Goal: Transaction & Acquisition: Purchase product/service

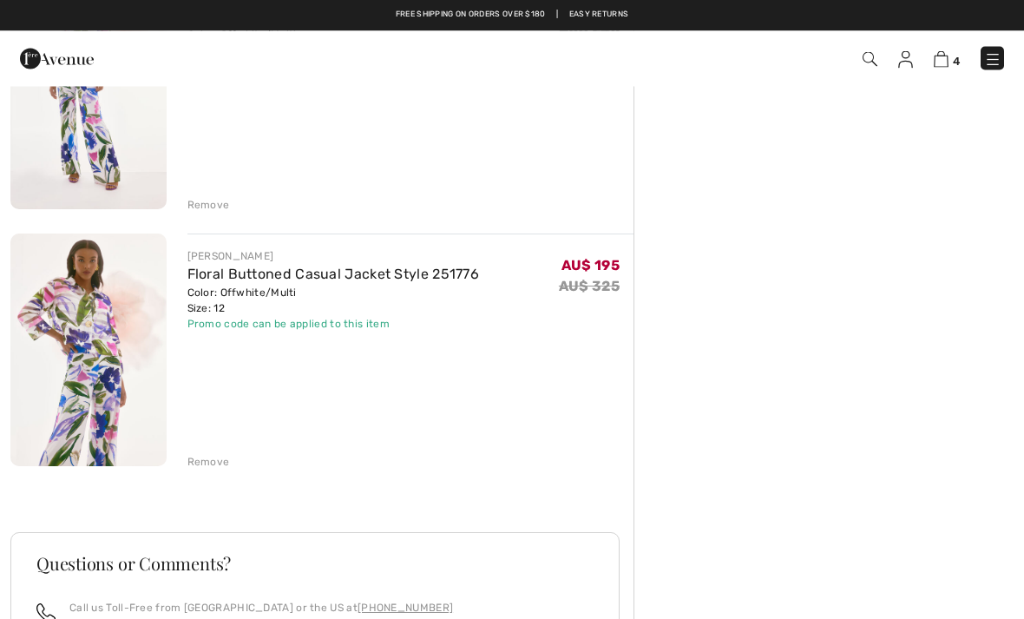
scroll to position [761, 0]
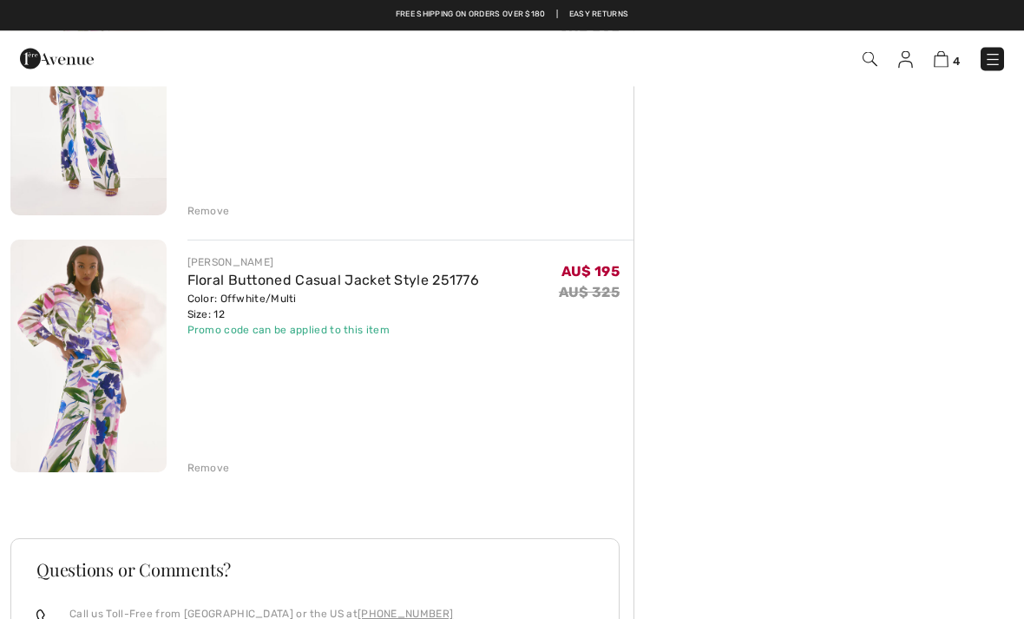
click at [115, 333] on img at bounding box center [88, 357] width 156 height 234
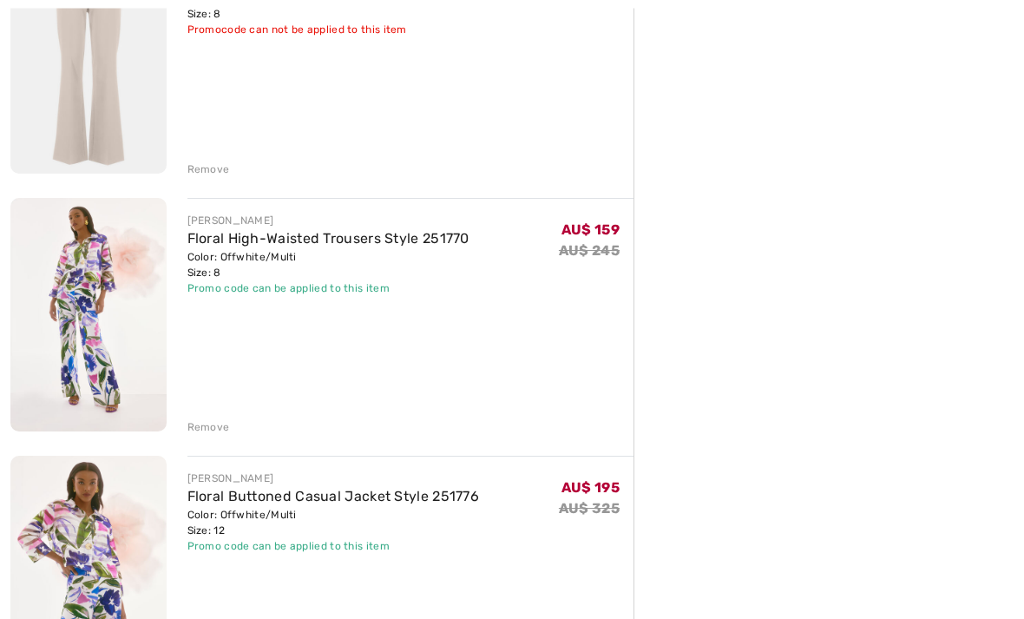
scroll to position [552, 0]
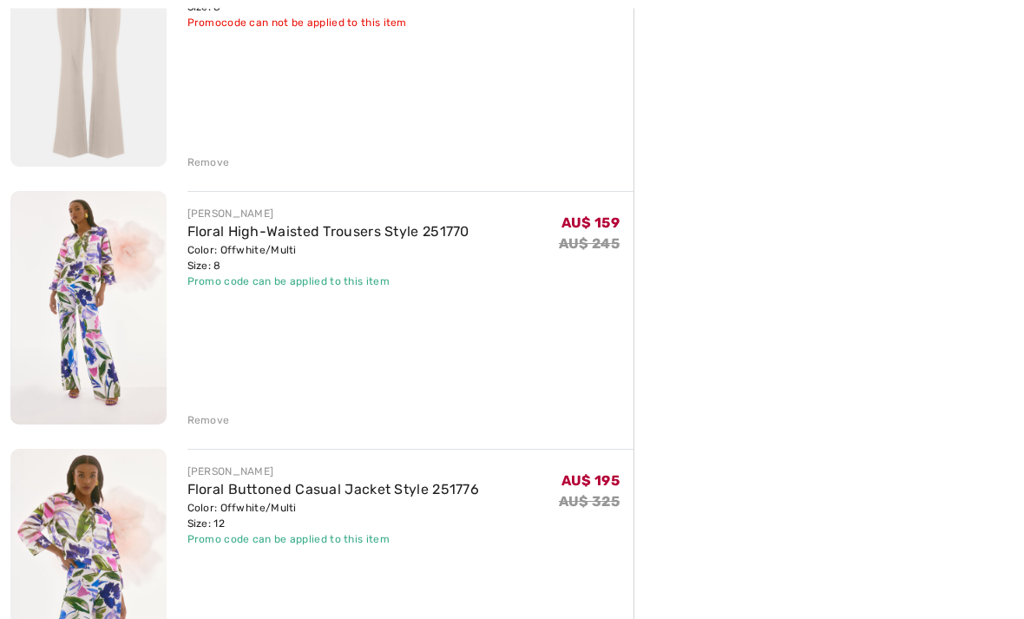
click at [88, 529] on img at bounding box center [88, 567] width 156 height 234
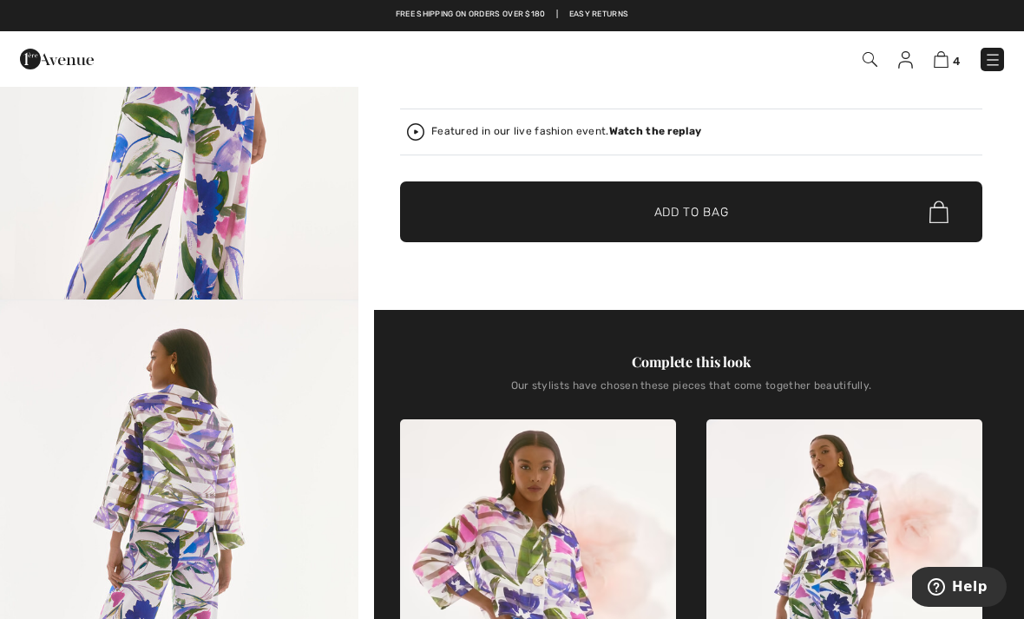
scroll to position [316, 0]
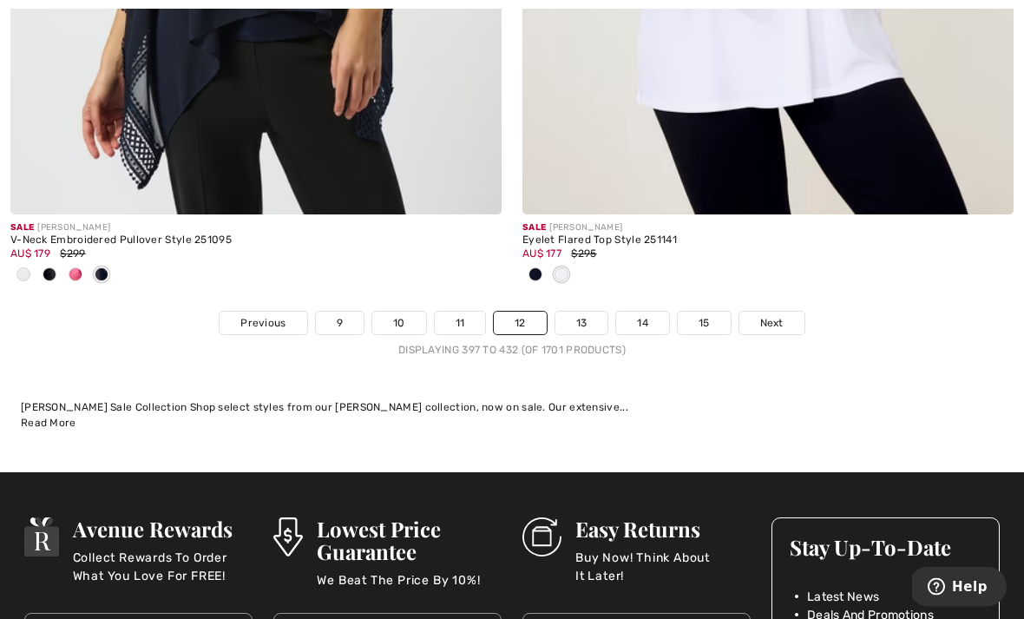
scroll to position [15213, 0]
click at [779, 315] on span "Next" at bounding box center [771, 323] width 23 height 16
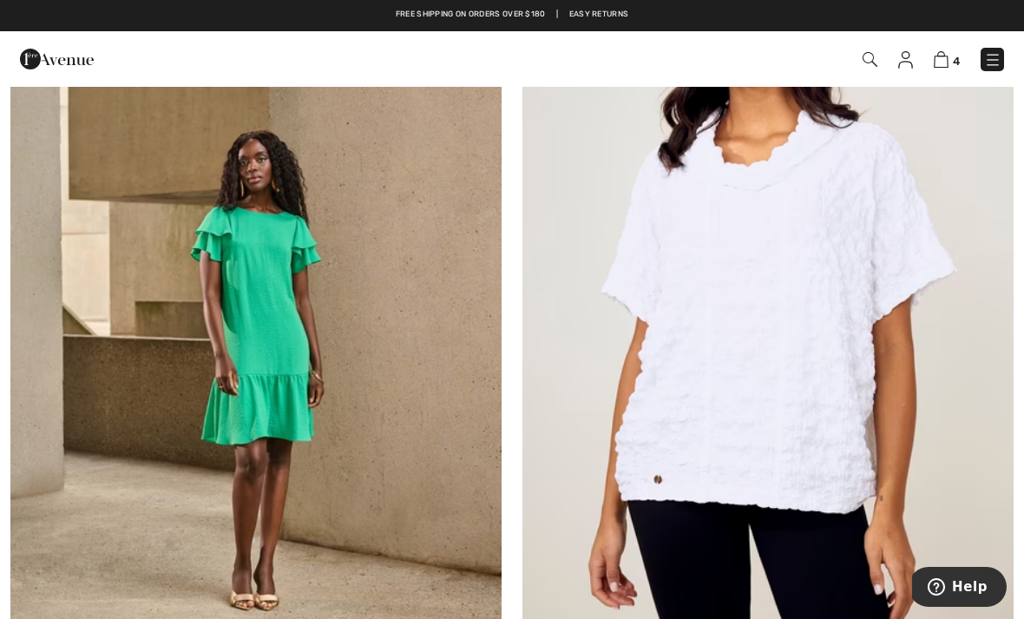
scroll to position [432, 0]
click at [781, 316] on img at bounding box center [768, 292] width 491 height 737
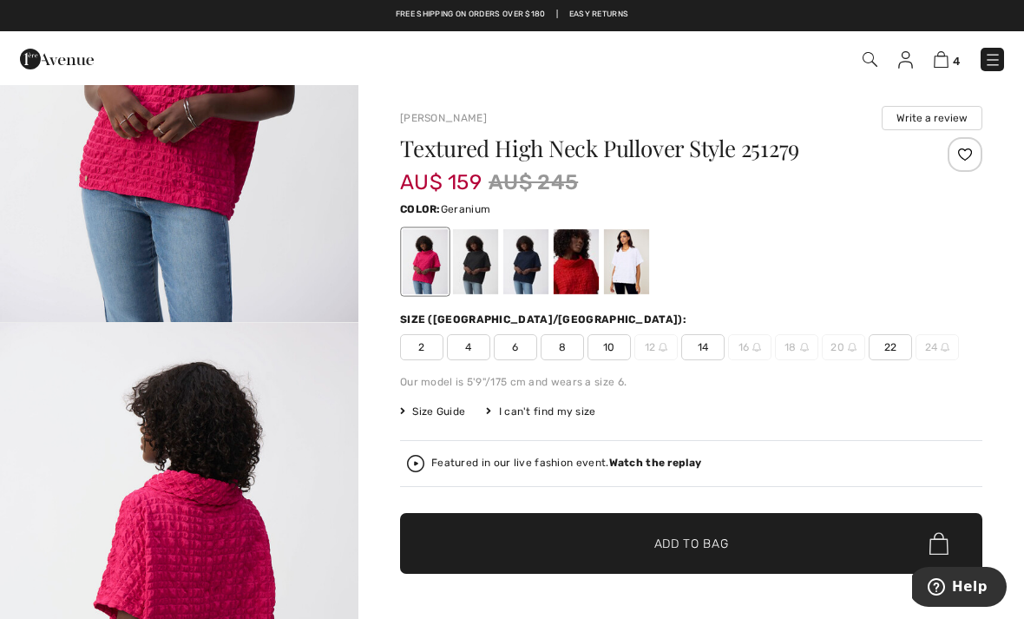
scroll to position [278, 0]
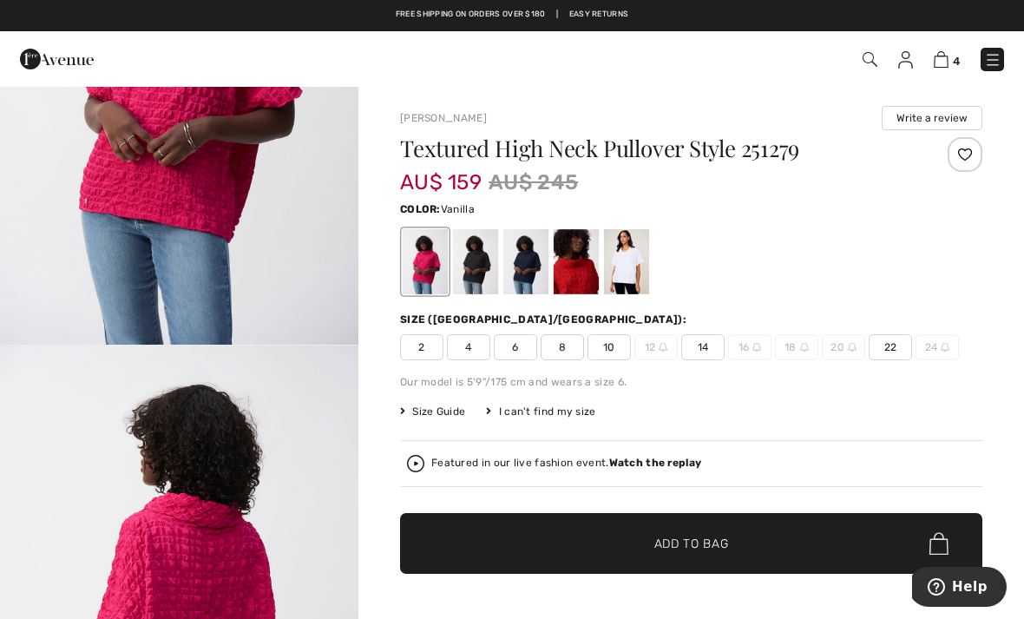
click at [635, 267] on div at bounding box center [626, 261] width 45 height 65
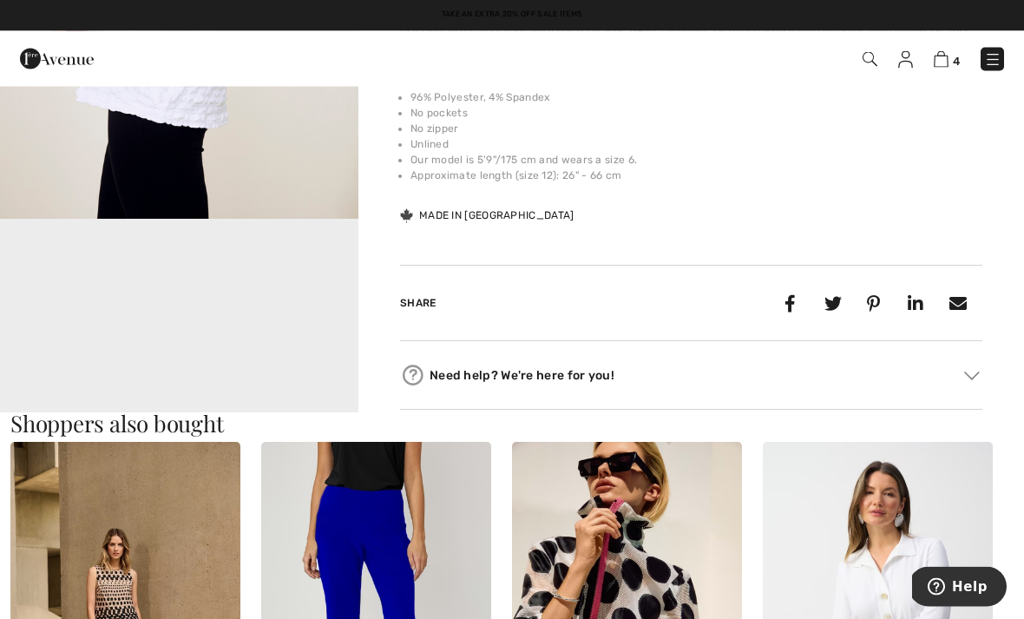
scroll to position [664, 0]
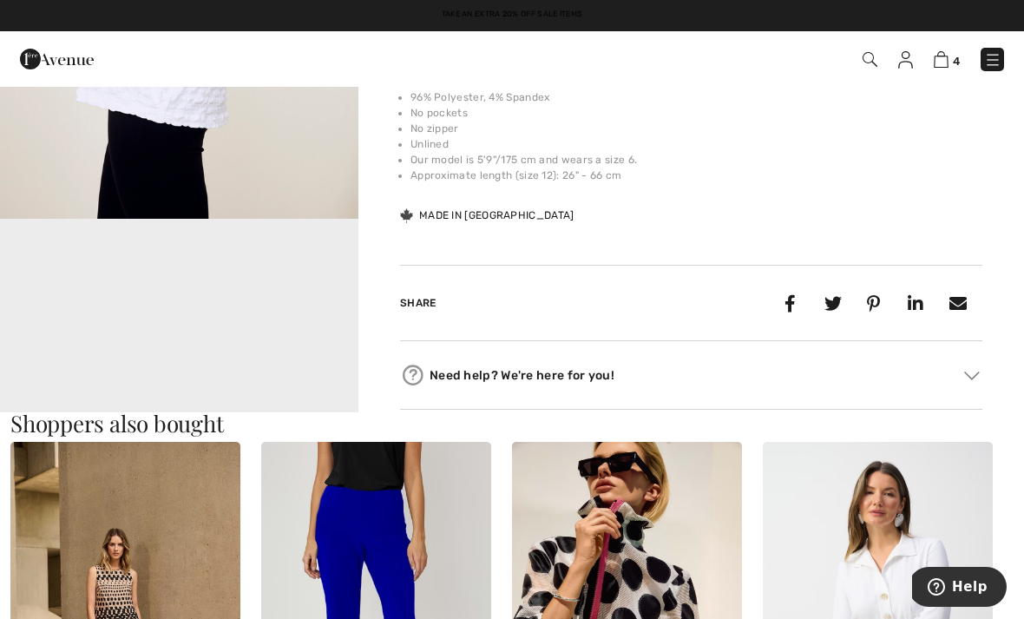
click at [199, 331] on video "Your browser does not support the video tag." at bounding box center [179, 309] width 359 height 180
click at [210, 334] on video "Your browser does not support the video tag." at bounding box center [179, 309] width 359 height 180
click at [975, 377] on img at bounding box center [972, 376] width 16 height 9
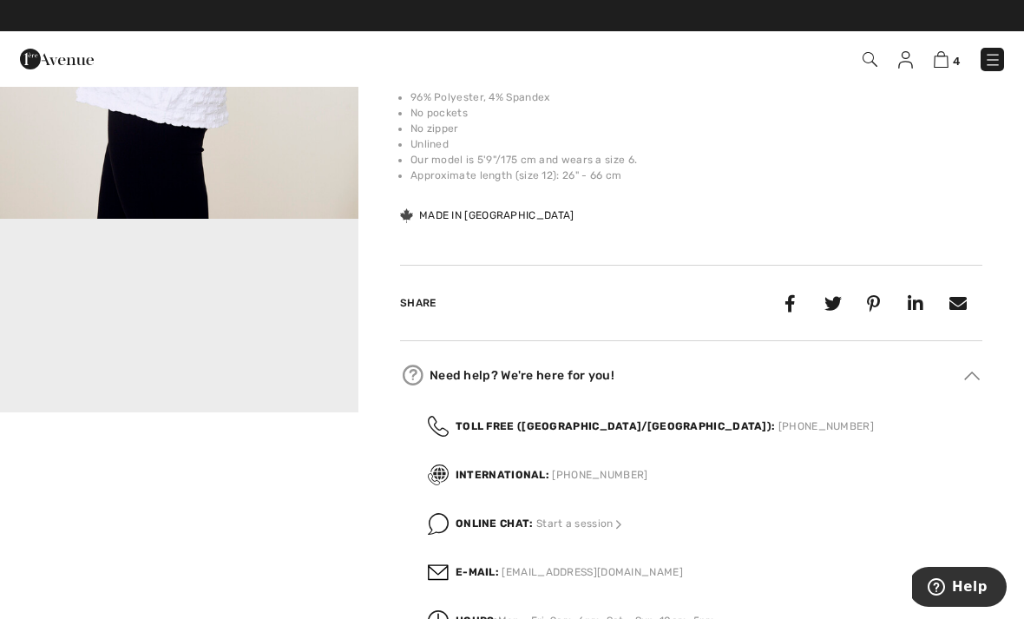
click at [245, 329] on video "Your browser does not support the video tag." at bounding box center [179, 309] width 359 height 180
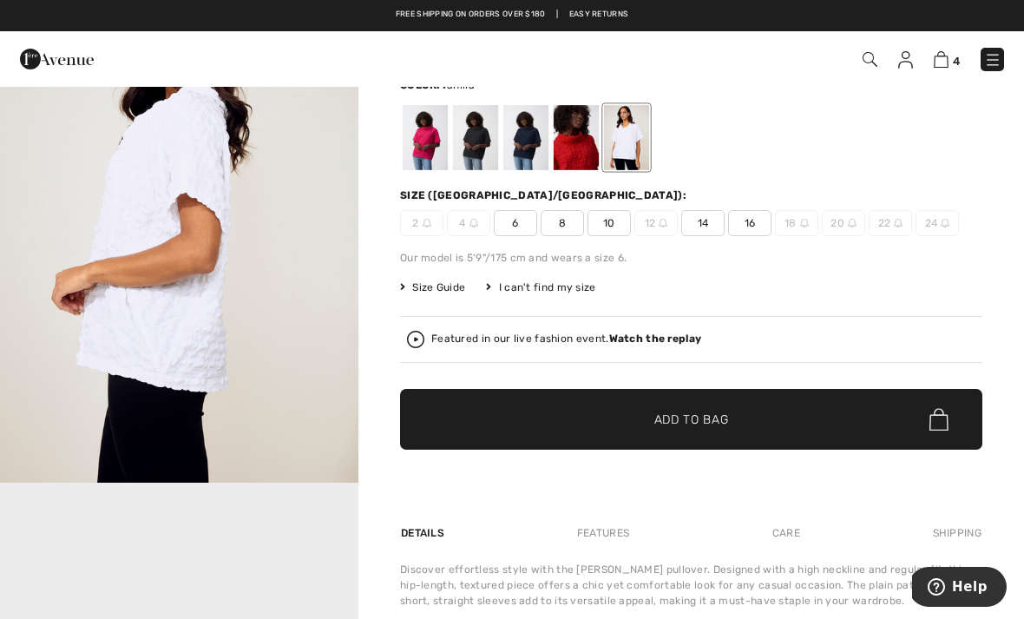
scroll to position [123, 0]
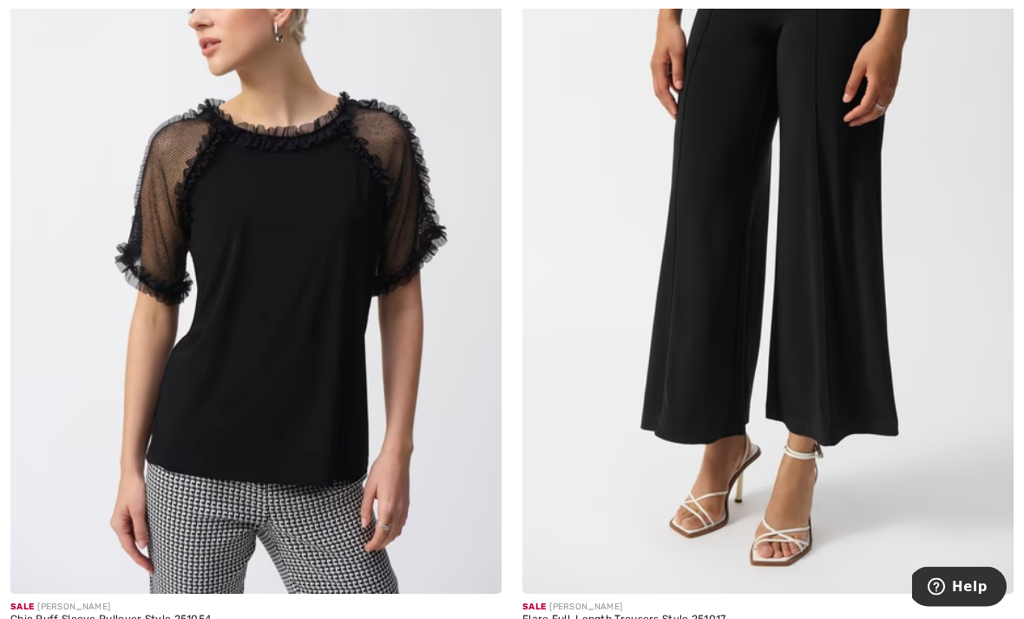
scroll to position [7275, 0]
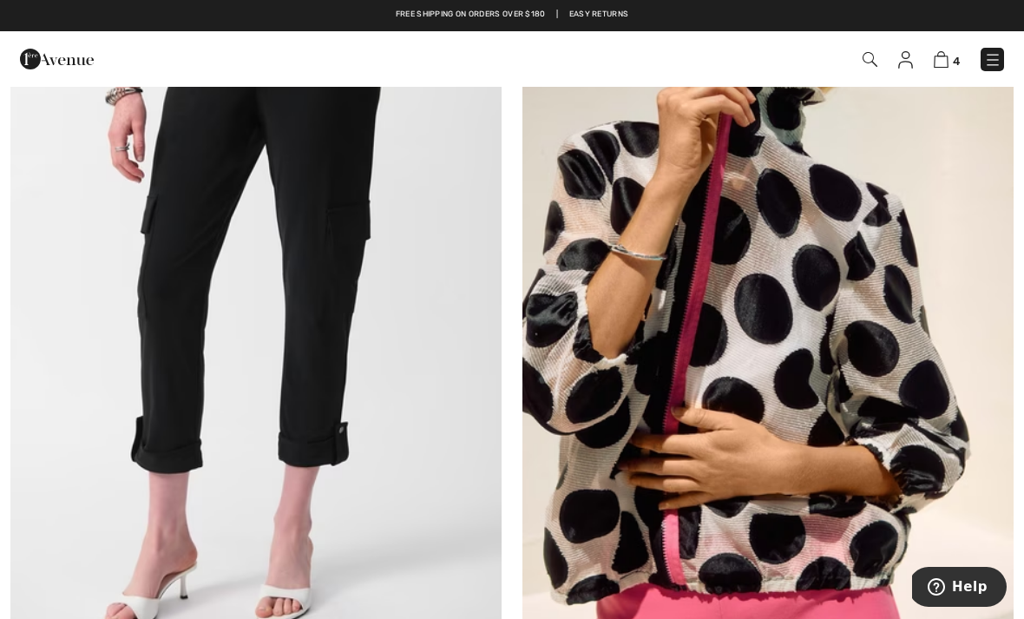
scroll to position [8043, 0]
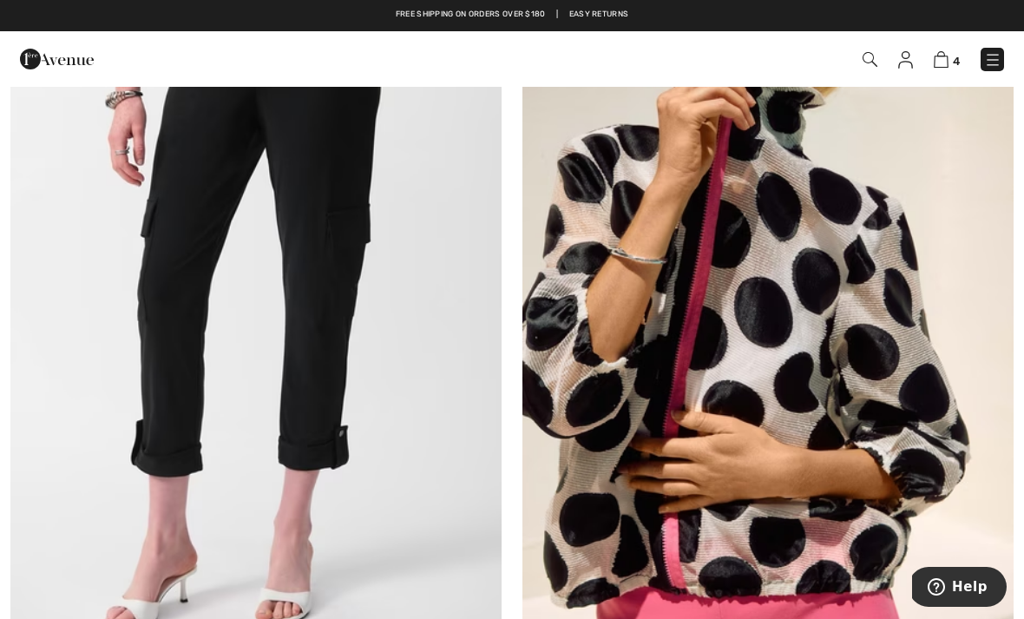
click at [817, 352] on img at bounding box center [768, 291] width 491 height 737
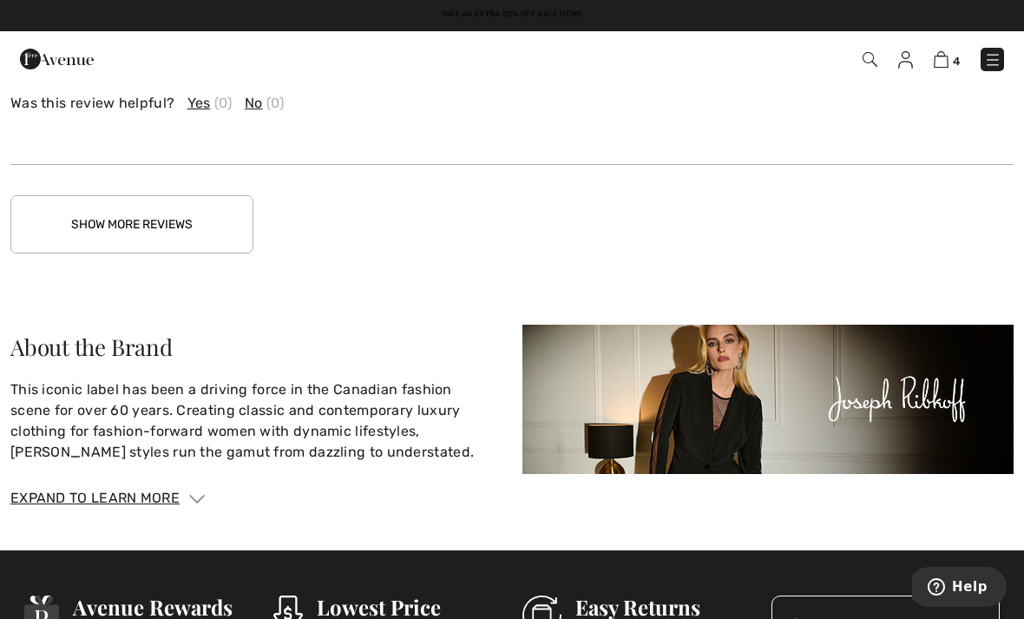
scroll to position [3026, 0]
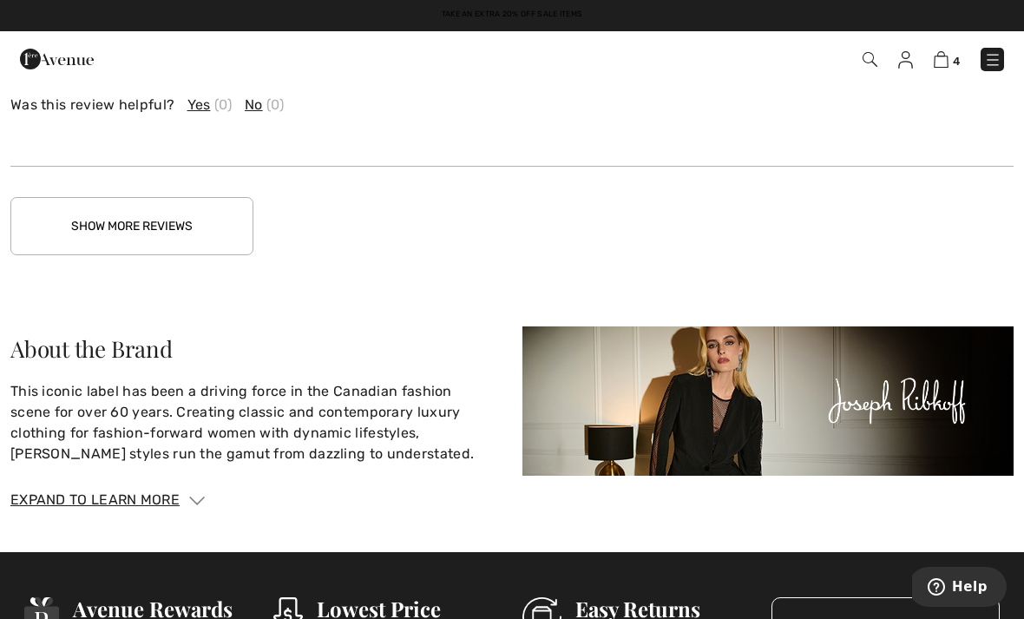
click at [118, 224] on button "Show More Reviews" at bounding box center [131, 226] width 243 height 58
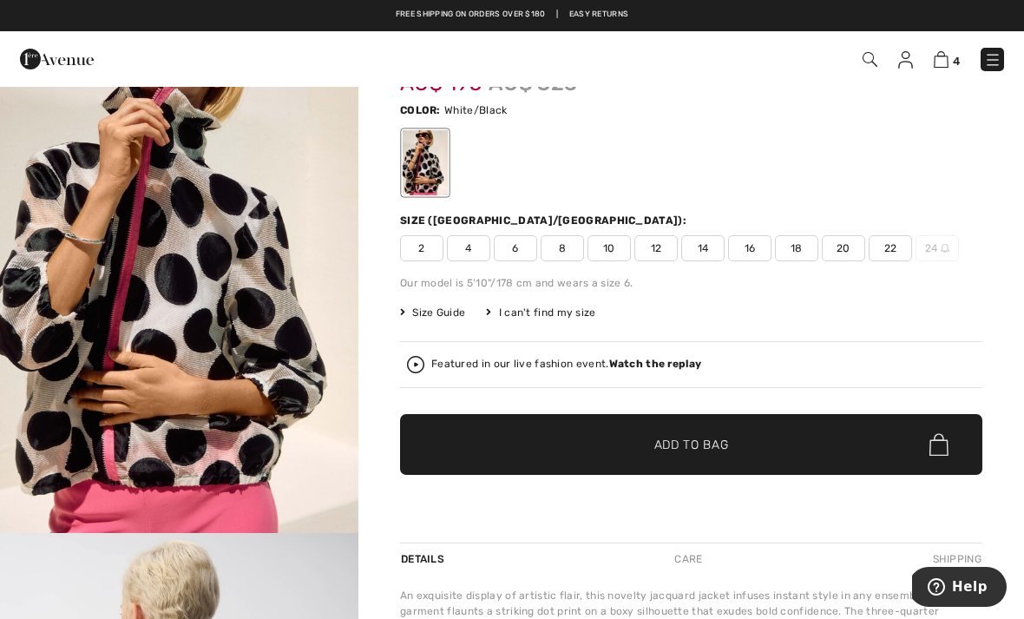
scroll to position [0, 0]
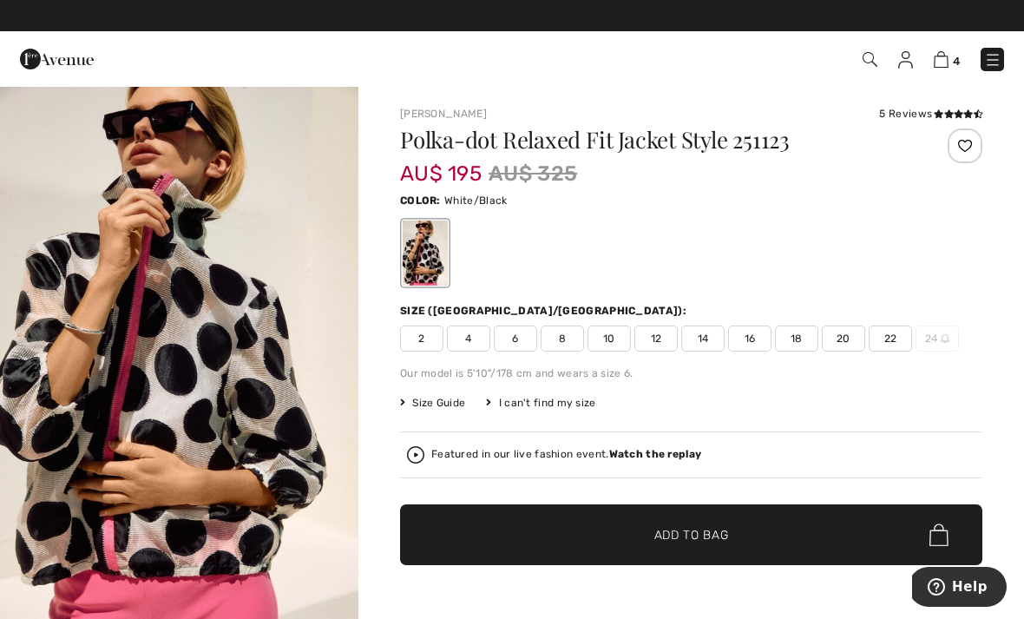
click at [664, 343] on span "12" at bounding box center [656, 339] width 43 height 26
click at [695, 541] on span "Add to Bag" at bounding box center [692, 535] width 75 height 18
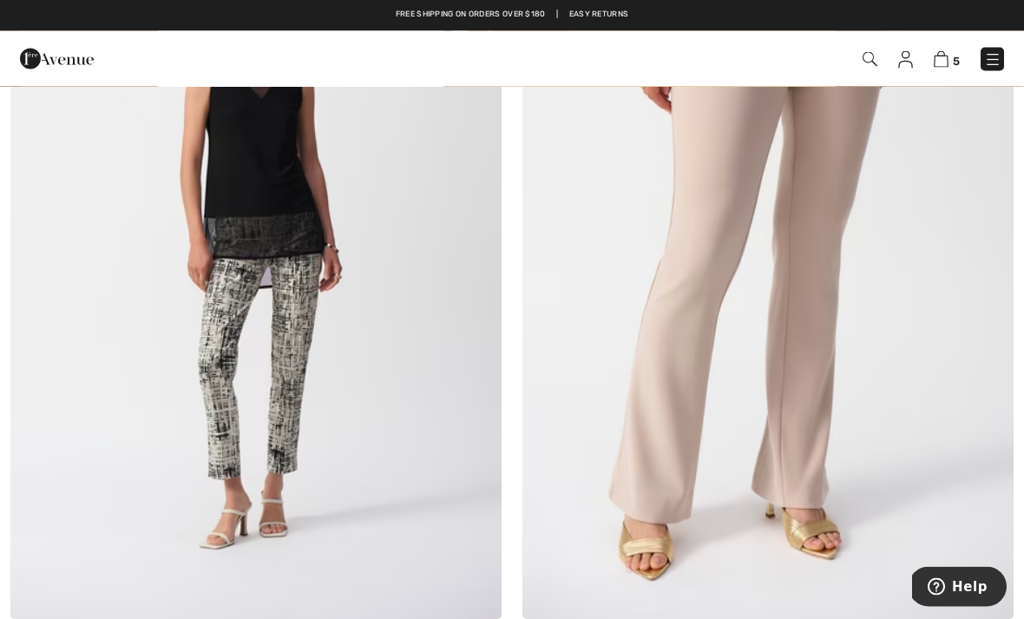
scroll to position [10781, 0]
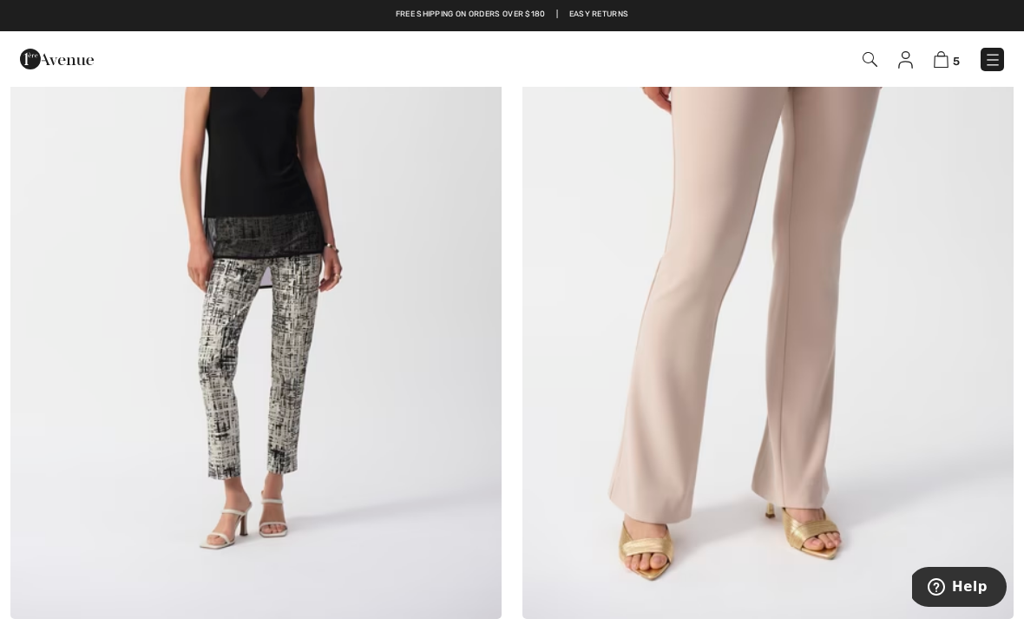
click at [814, 344] on img at bounding box center [768, 250] width 491 height 737
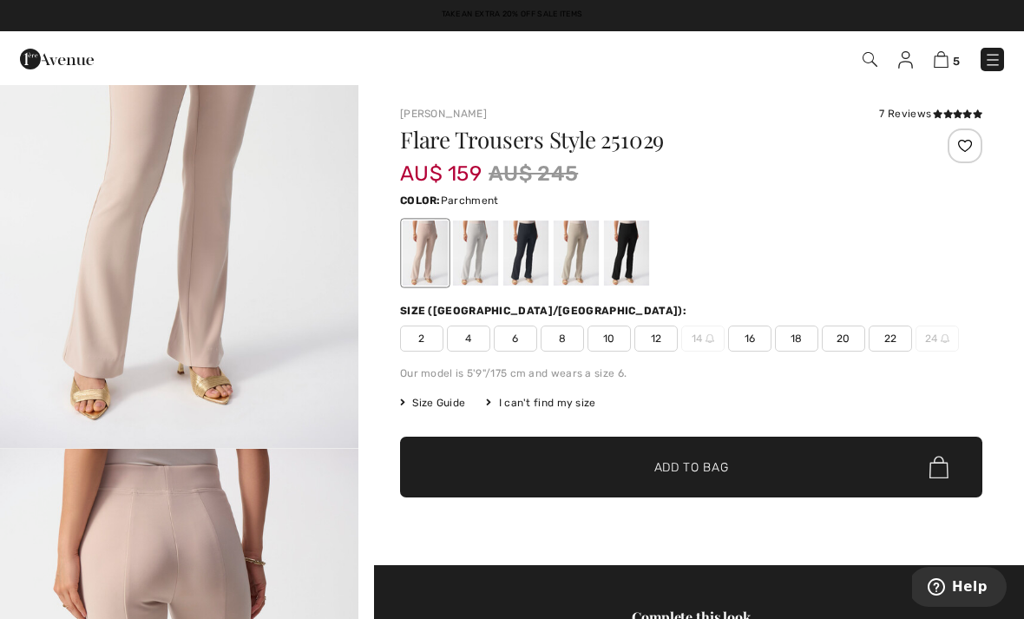
scroll to position [171, 0]
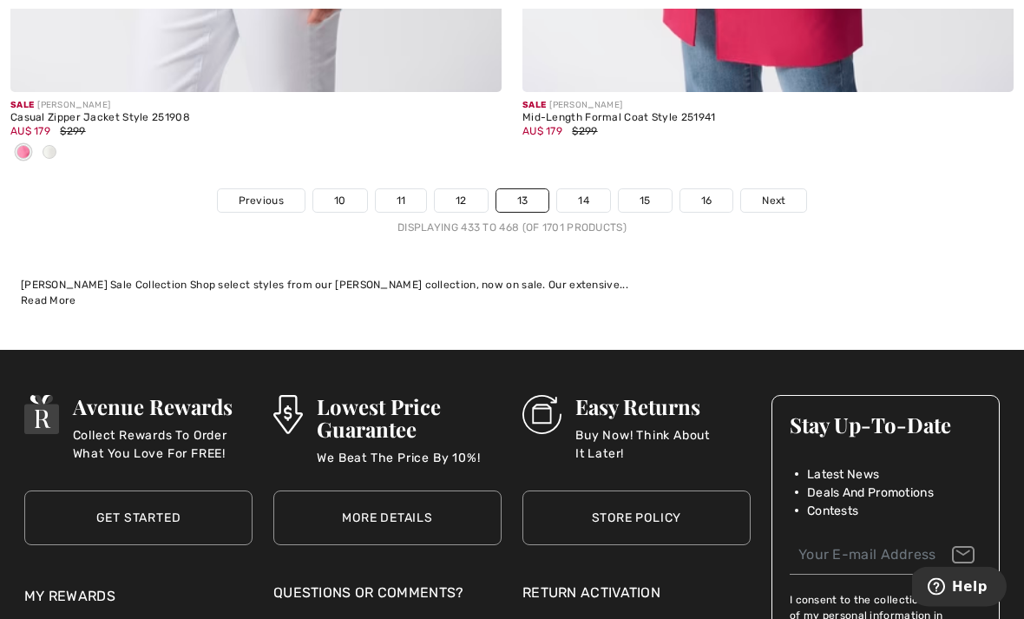
scroll to position [15426, 0]
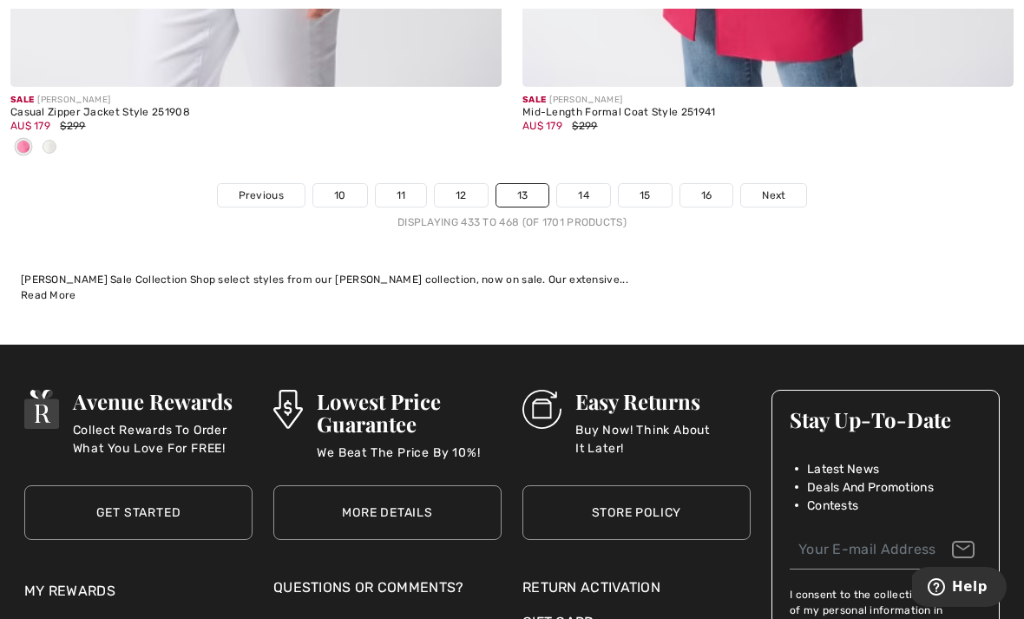
click at [582, 184] on link "14" at bounding box center [583, 195] width 53 height 23
click at [581, 184] on link "14" at bounding box center [583, 195] width 53 height 23
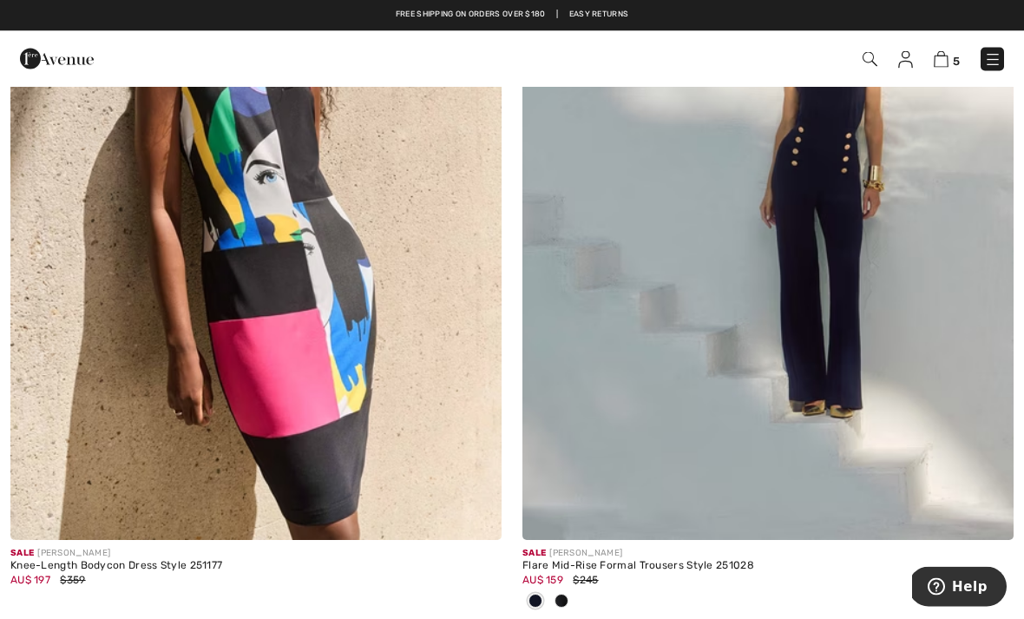
scroll to position [1382, 0]
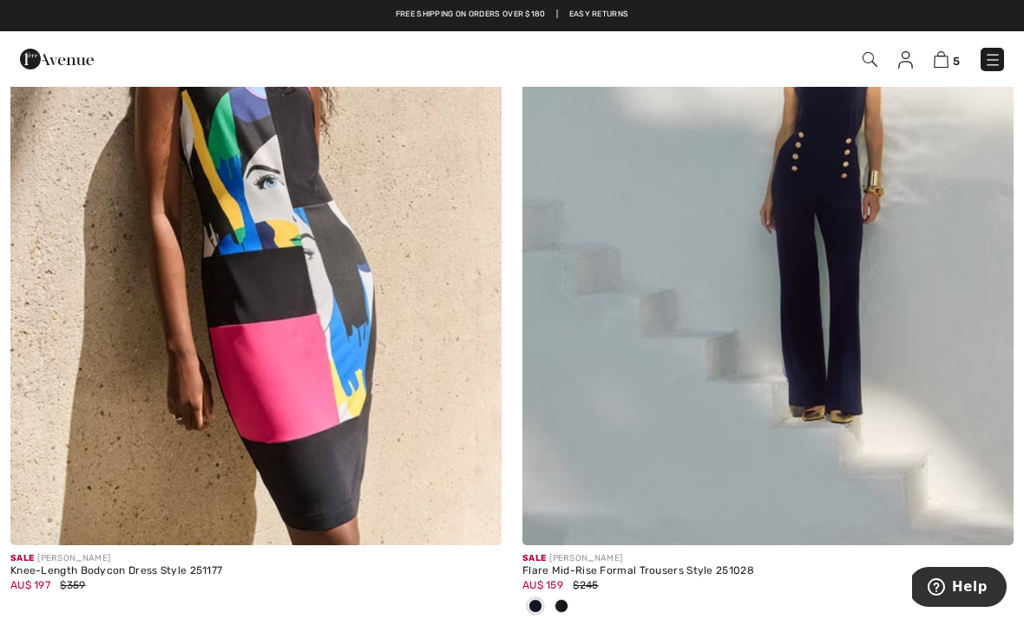
click at [844, 247] on img at bounding box center [768, 176] width 491 height 737
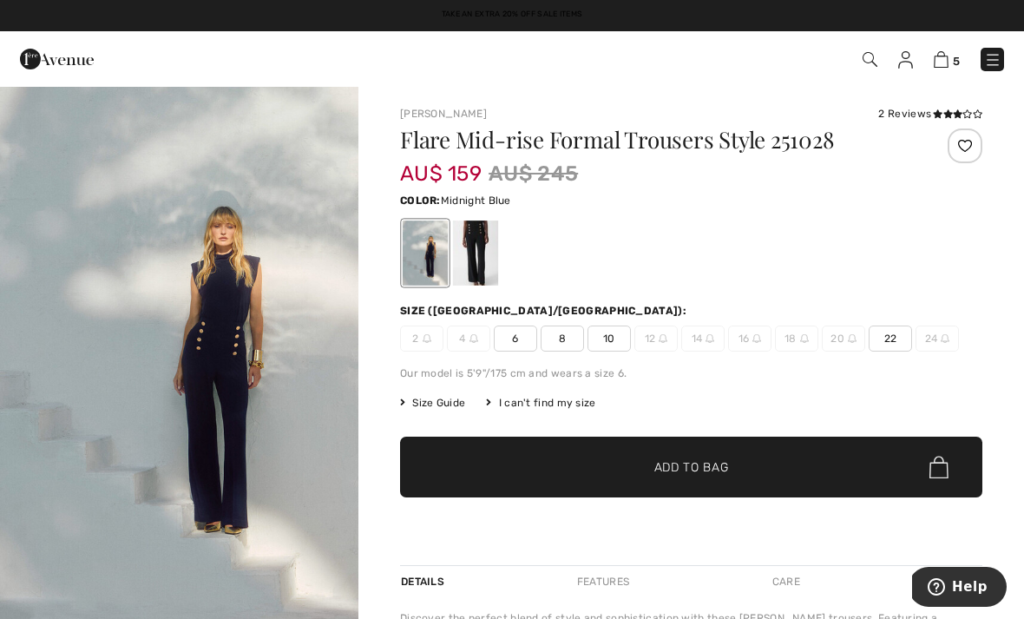
click at [472, 247] on div at bounding box center [475, 252] width 45 height 65
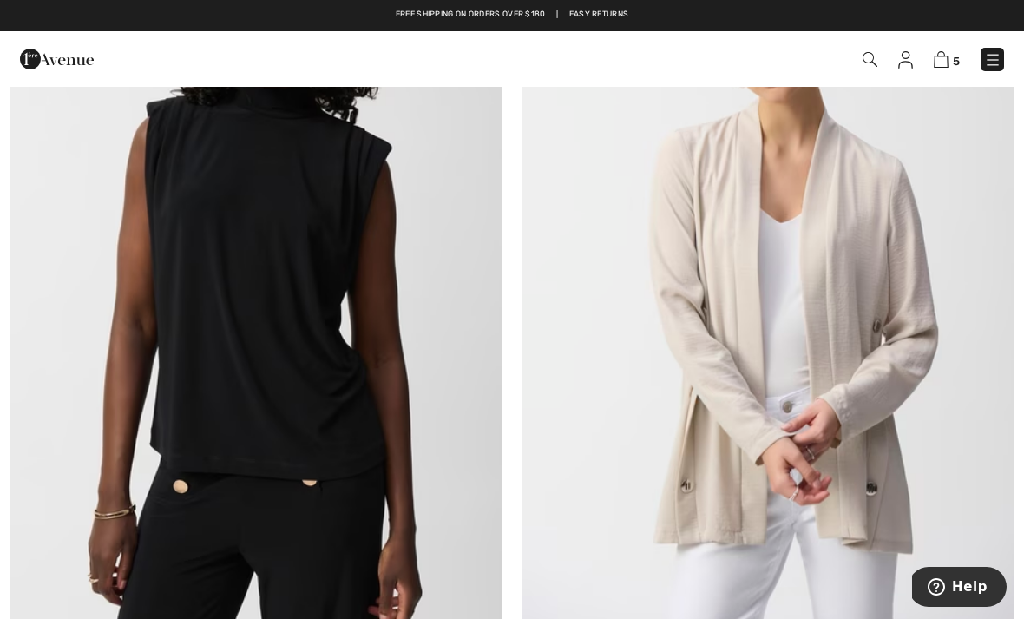
scroll to position [2128, 0]
click at [294, 383] on img at bounding box center [255, 265] width 491 height 737
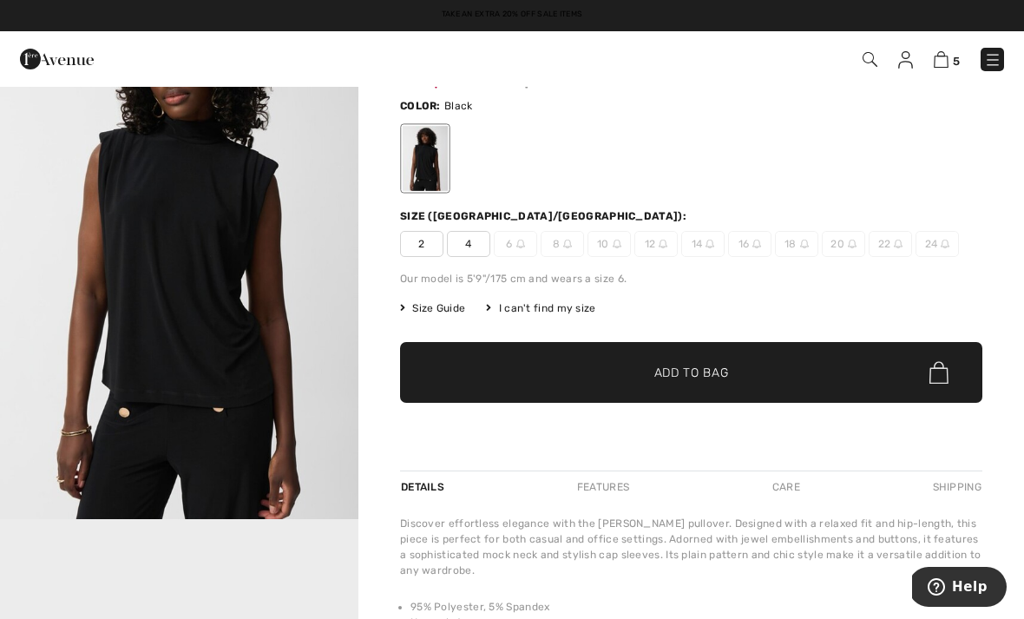
scroll to position [100, 0]
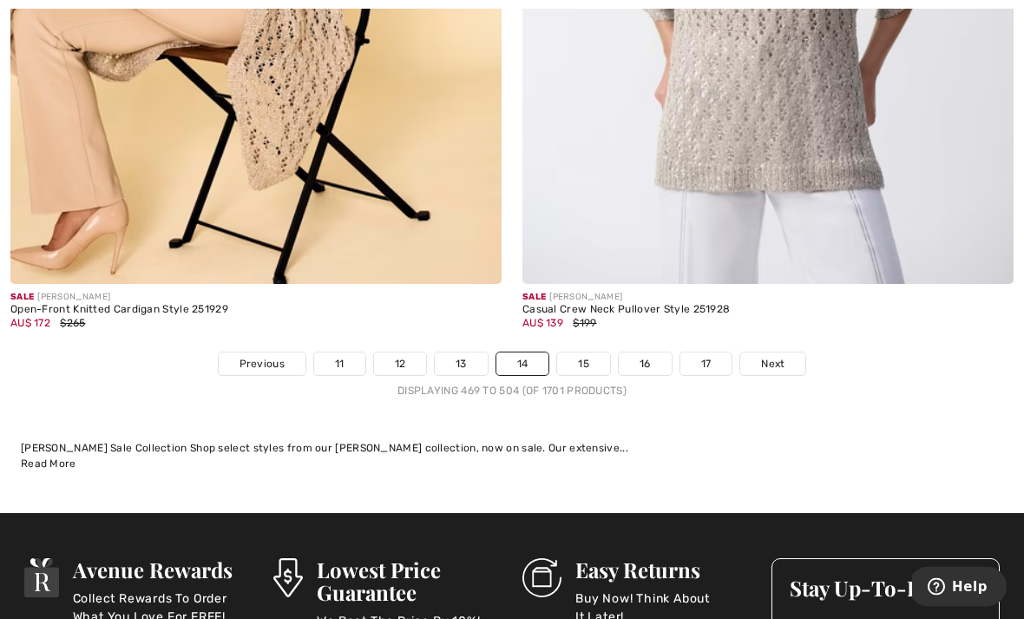
scroll to position [15029, 0]
click at [782, 356] on span "Next" at bounding box center [772, 364] width 23 height 16
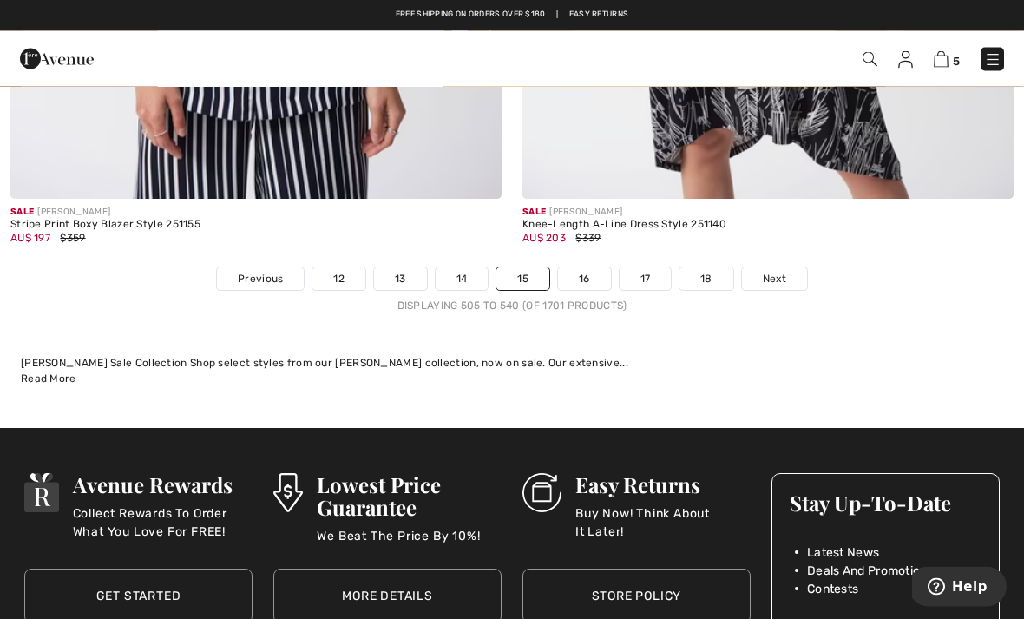
scroll to position [15012, 0]
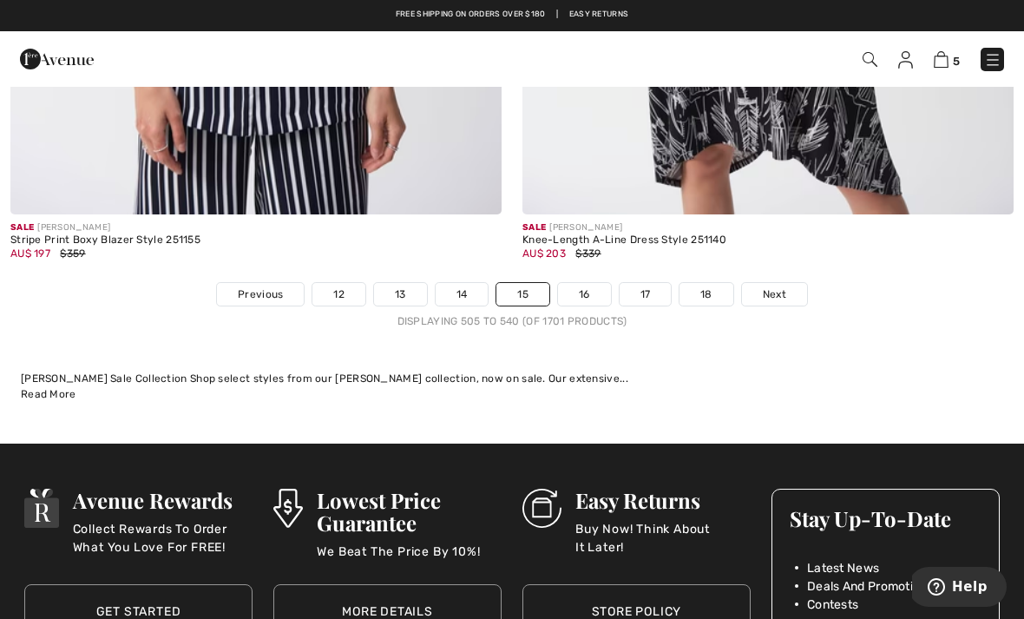
click at [780, 286] on span "Next" at bounding box center [774, 294] width 23 height 16
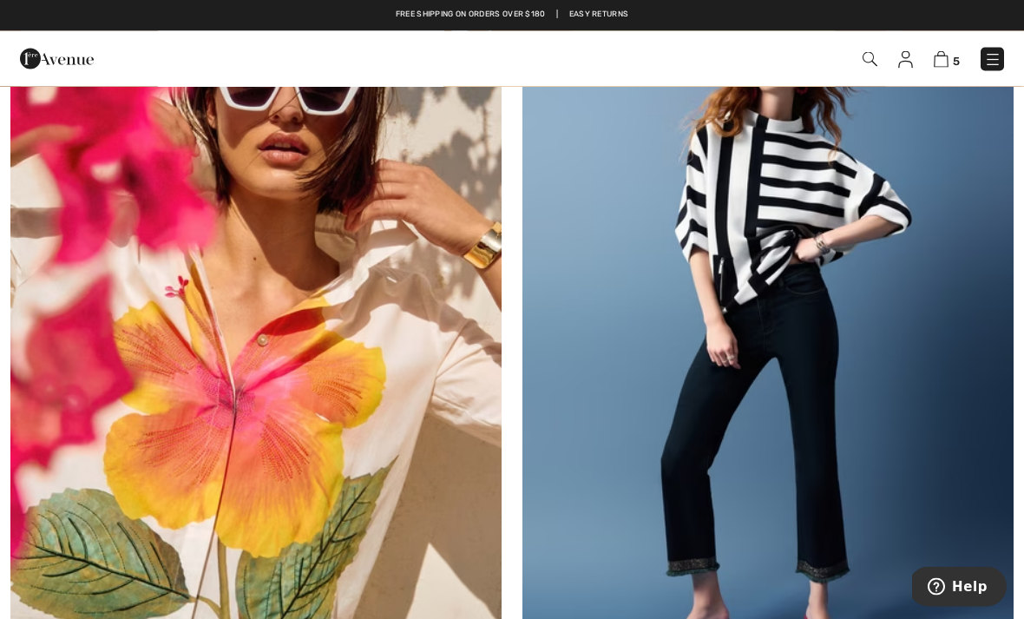
scroll to position [10454, 0]
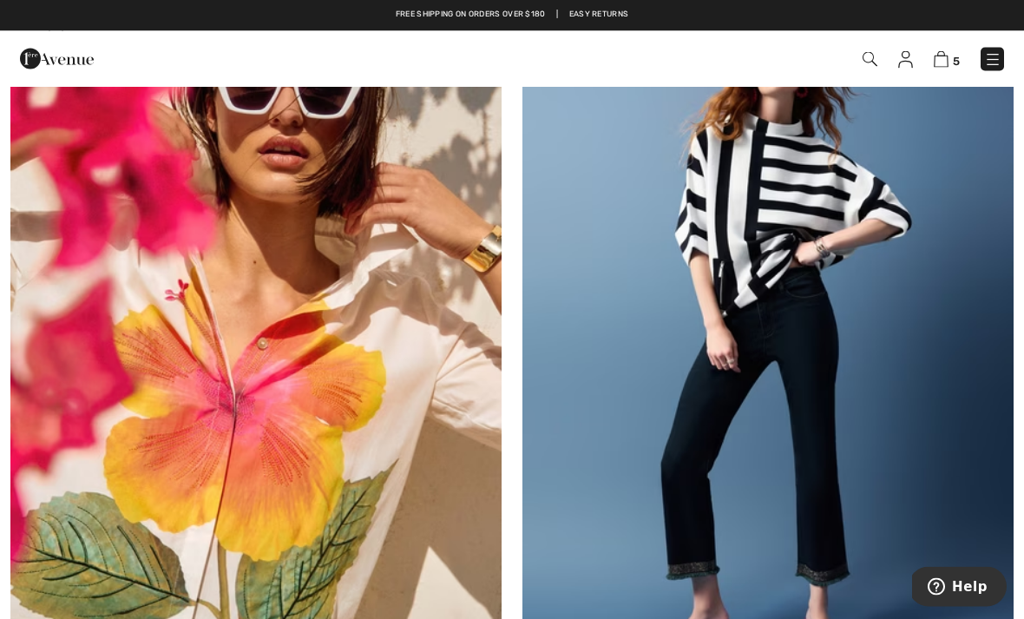
click at [767, 177] on img at bounding box center [768, 348] width 491 height 737
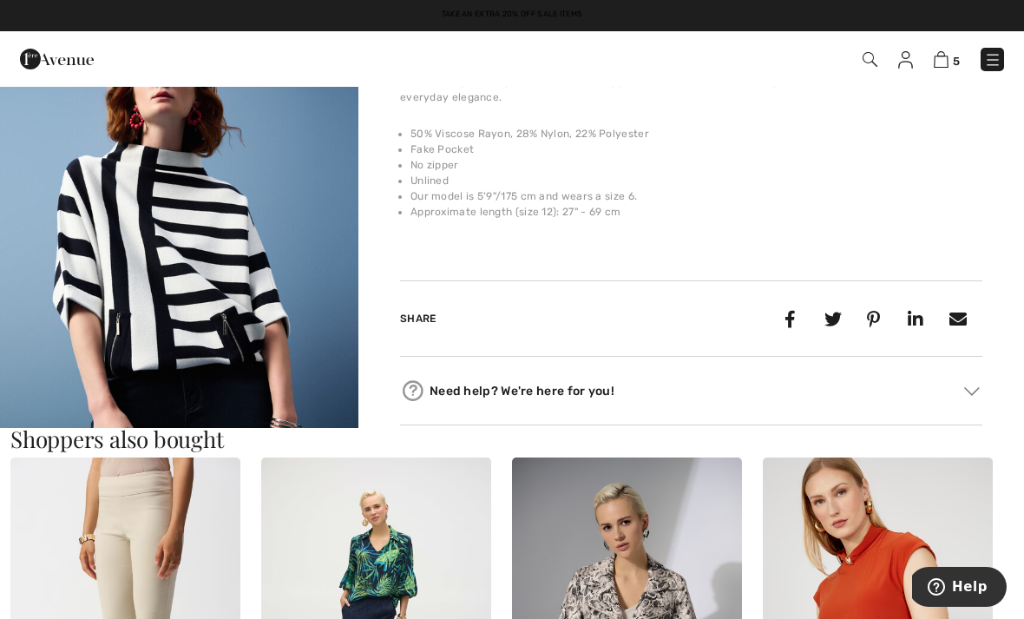
scroll to position [1155, 0]
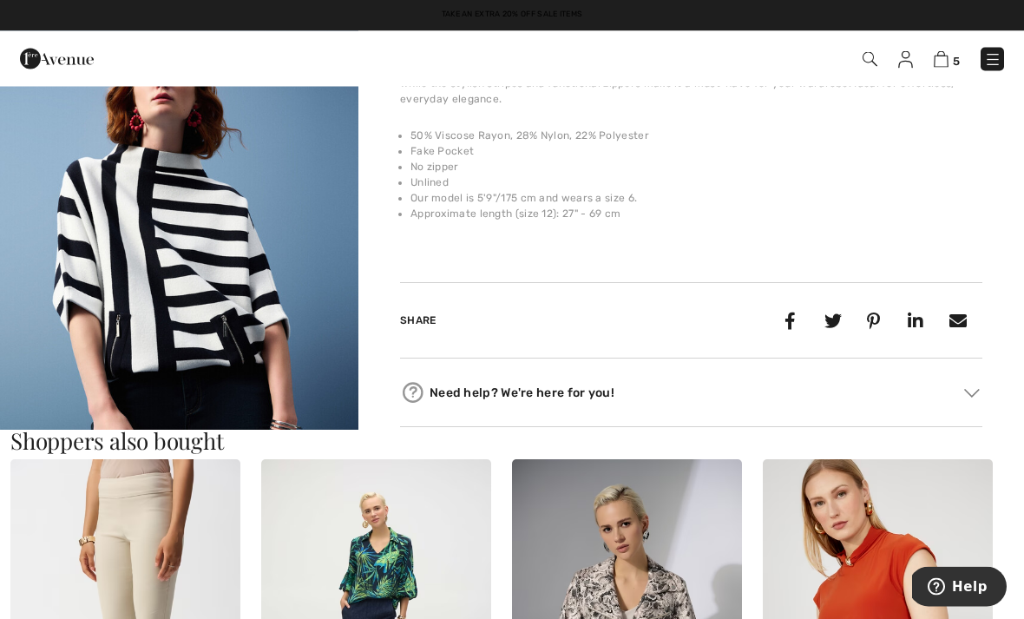
click at [197, 288] on img "3 / 7" at bounding box center [179, 274] width 359 height 538
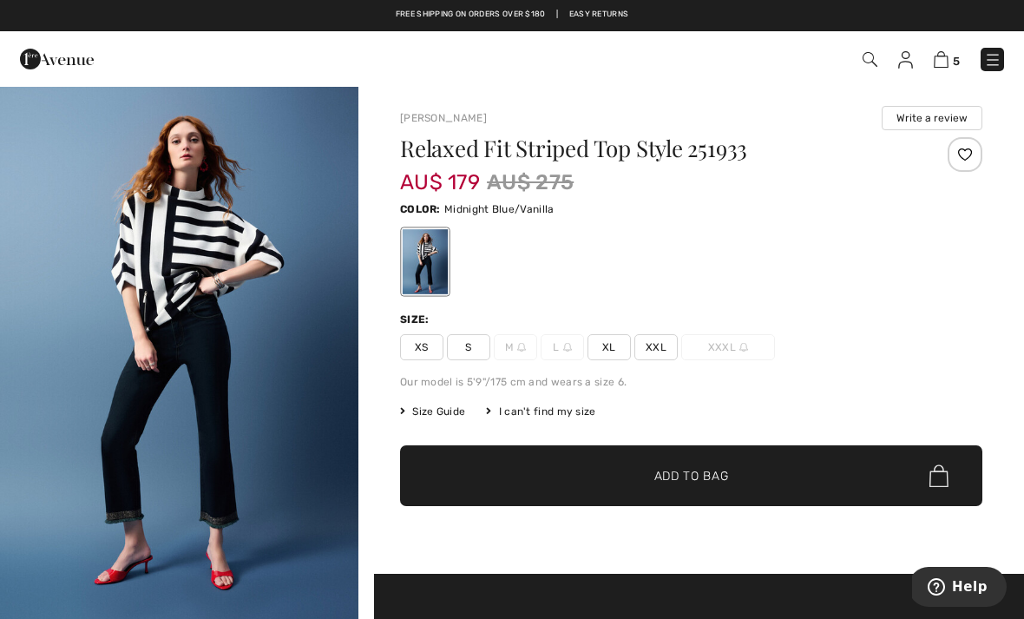
click at [473, 348] on span "S" at bounding box center [468, 347] width 43 height 26
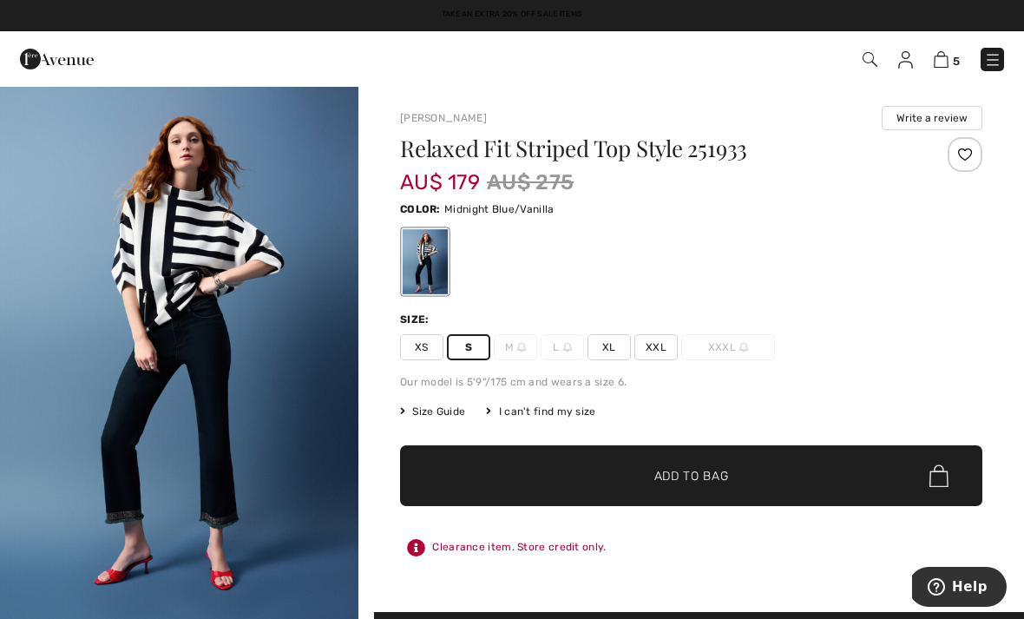
click at [690, 480] on span "Add to Bag" at bounding box center [692, 476] width 75 height 18
click at [945, 68] on img at bounding box center [941, 59] width 15 height 16
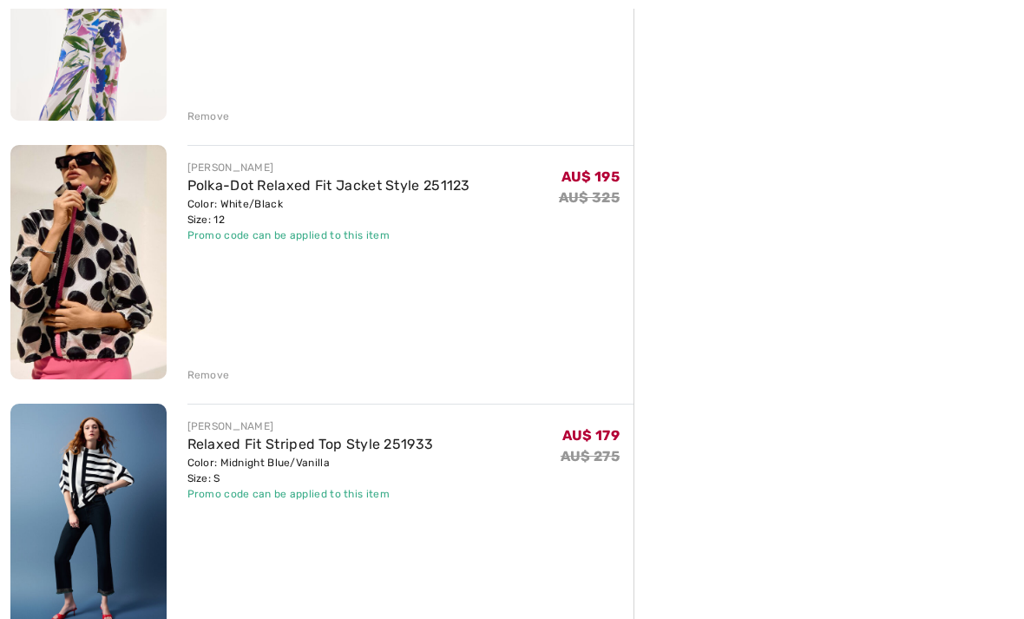
scroll to position [1114, 0]
click at [328, 491] on div "Promo code can be applied to this item" at bounding box center [311, 494] width 247 height 16
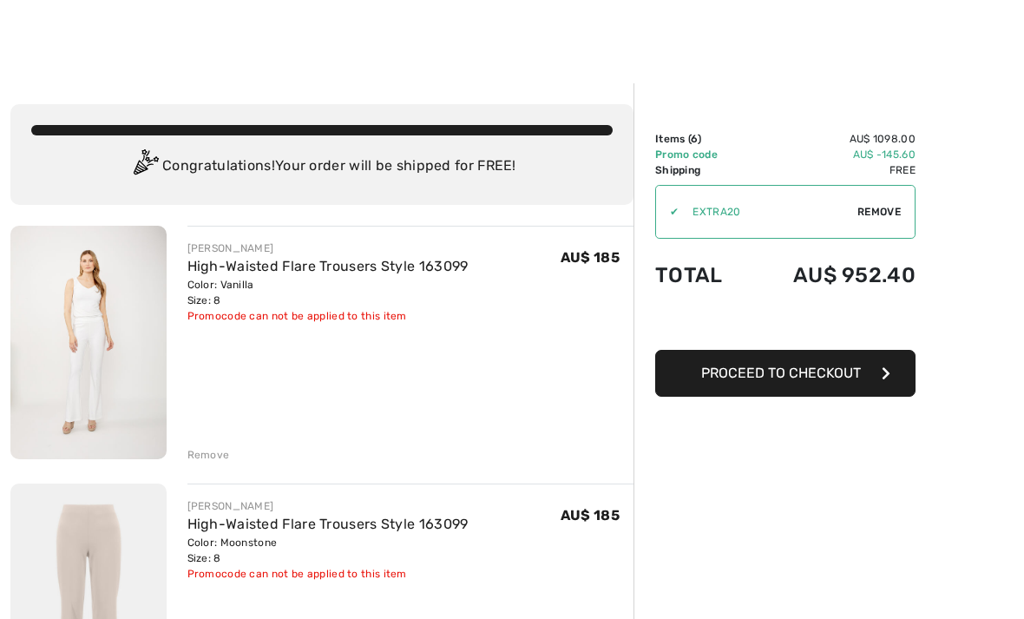
scroll to position [0, 0]
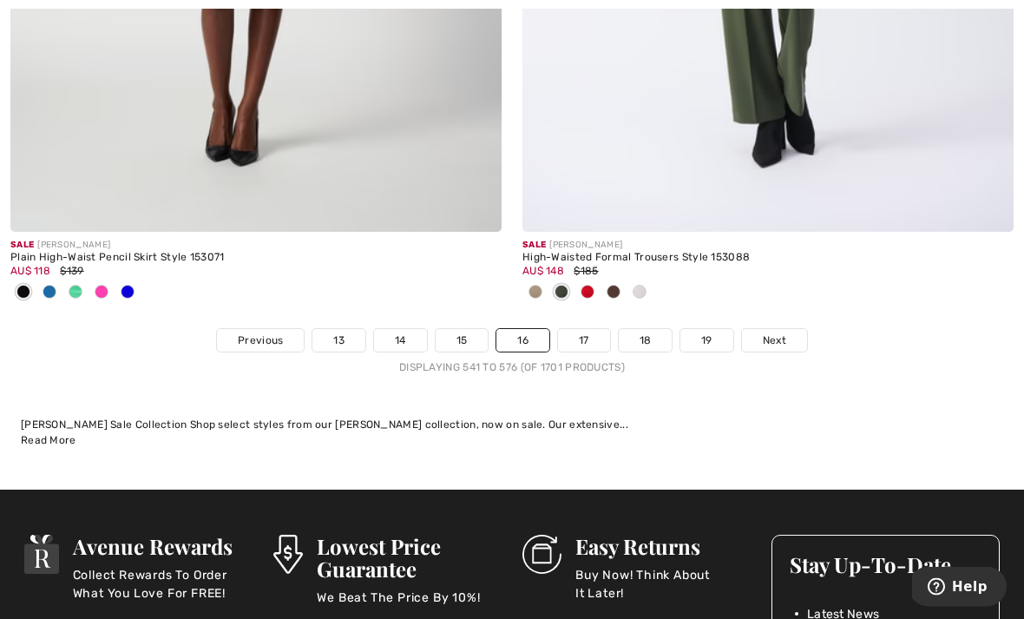
scroll to position [15081, 0]
click at [782, 332] on span "Next" at bounding box center [774, 340] width 23 height 16
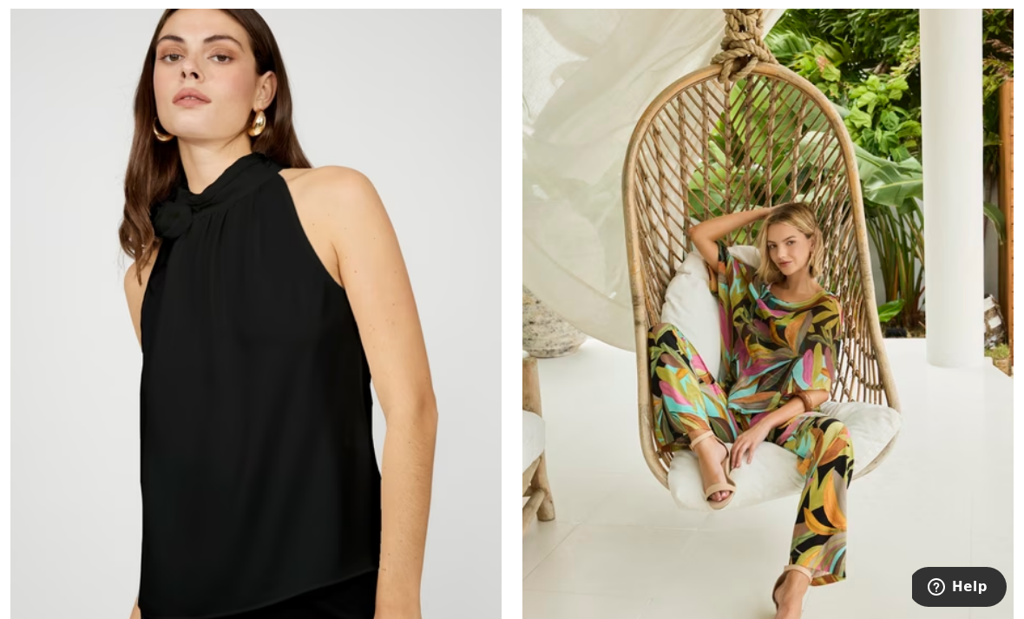
scroll to position [7883, 0]
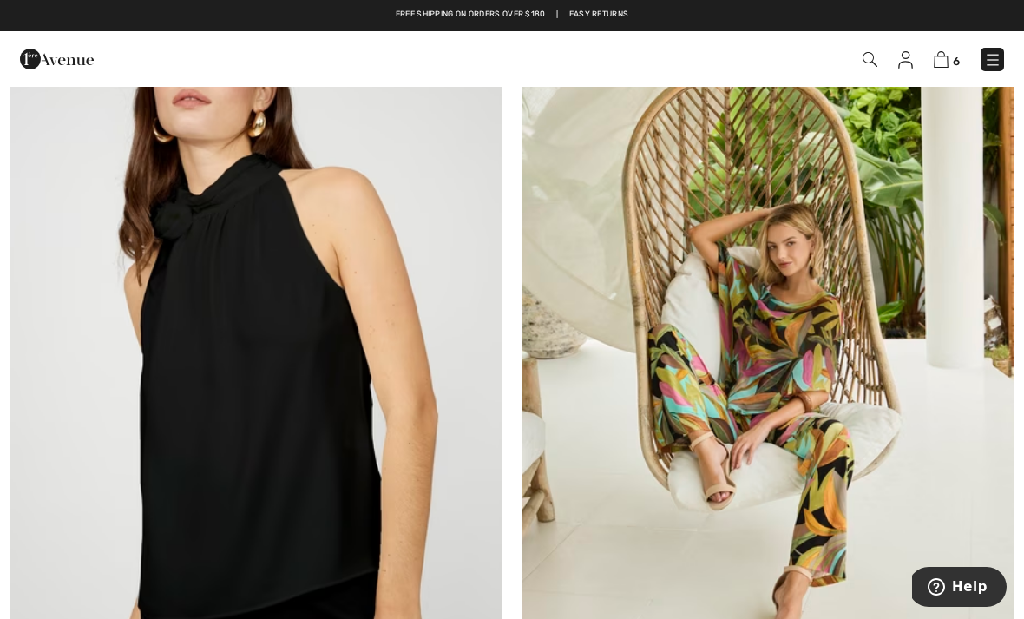
click at [317, 452] on img at bounding box center [255, 336] width 491 height 737
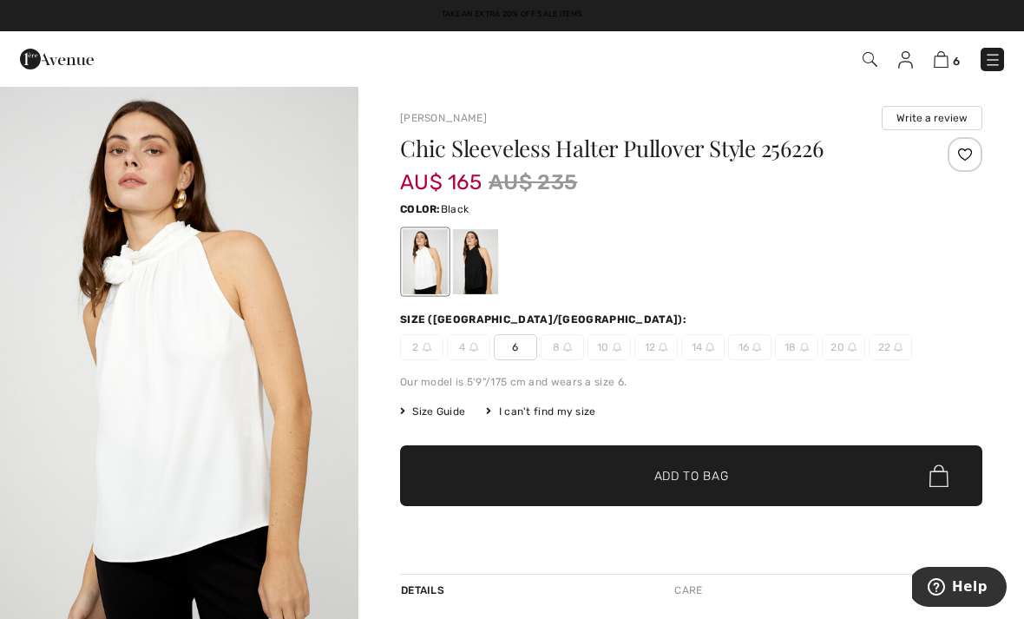
click at [486, 260] on div at bounding box center [475, 261] width 45 height 65
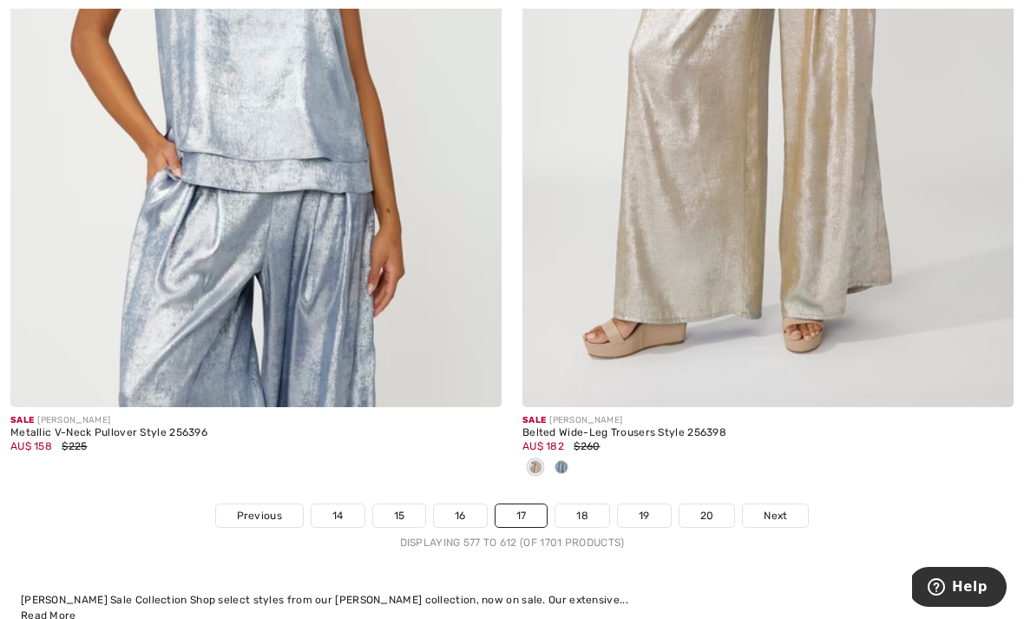
scroll to position [14847, 0]
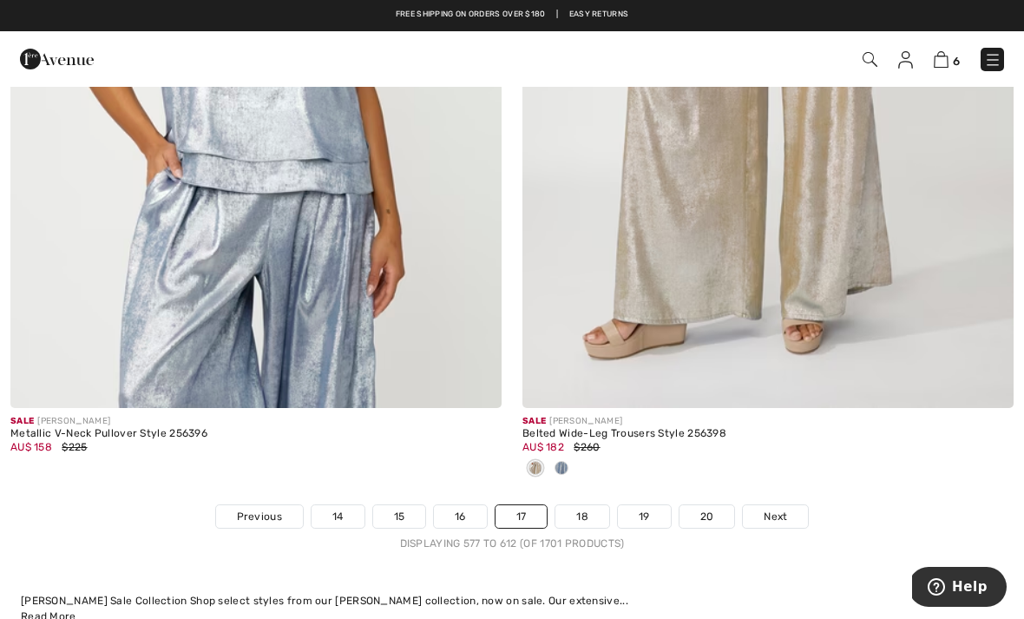
click at [584, 506] on link "18" at bounding box center [583, 516] width 54 height 23
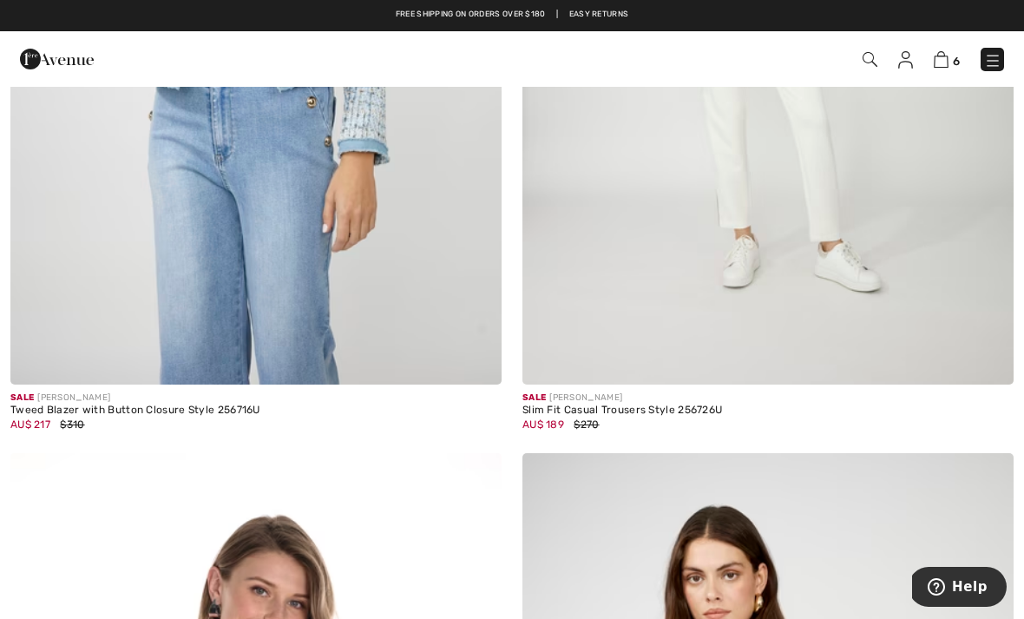
scroll to position [6361, 0]
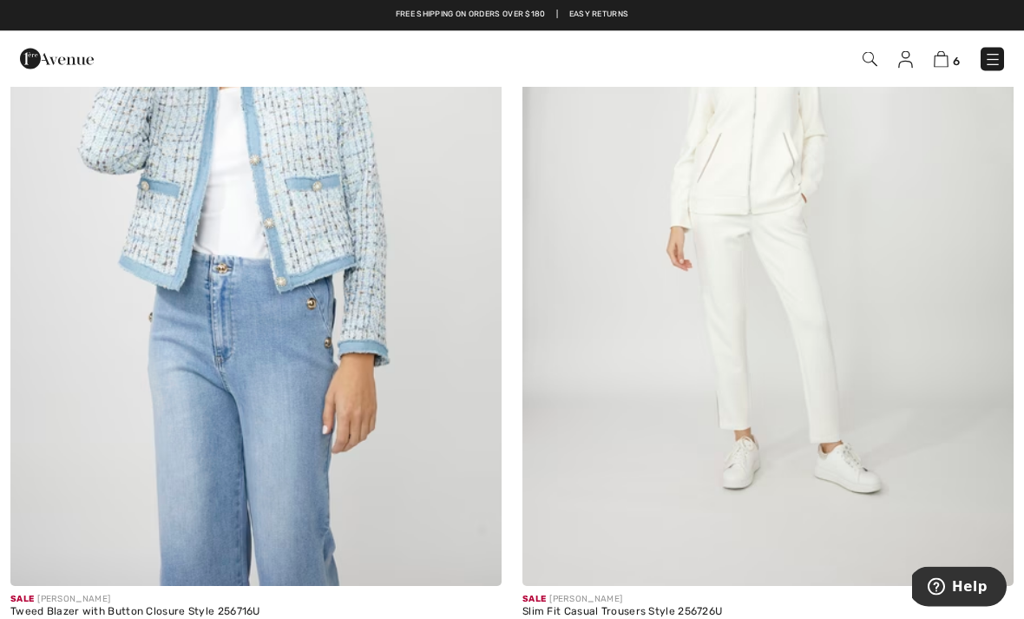
click at [767, 197] on img at bounding box center [768, 218] width 491 height 737
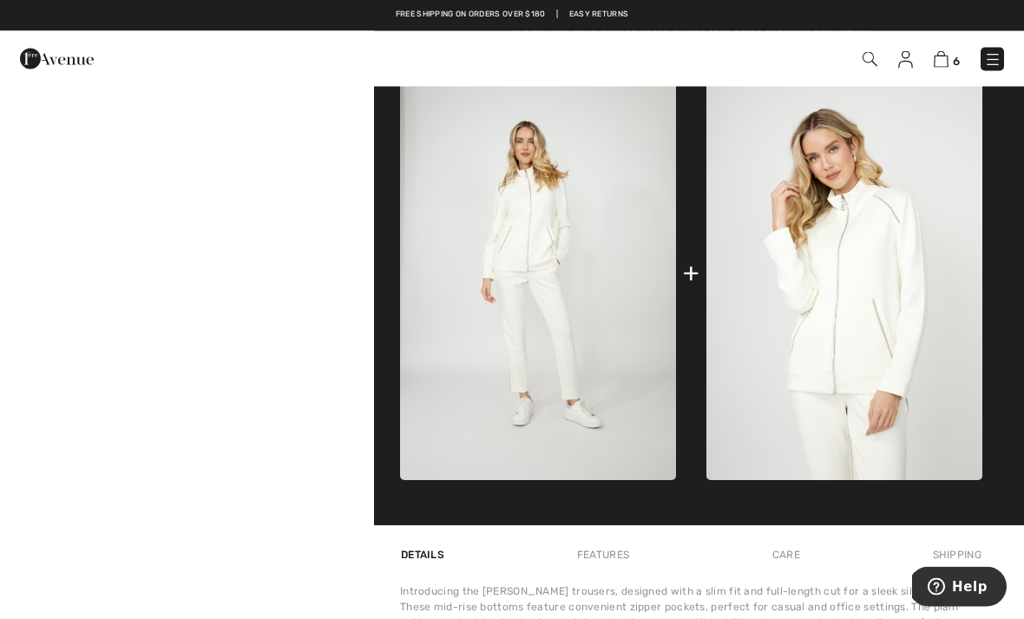
scroll to position [616, 0]
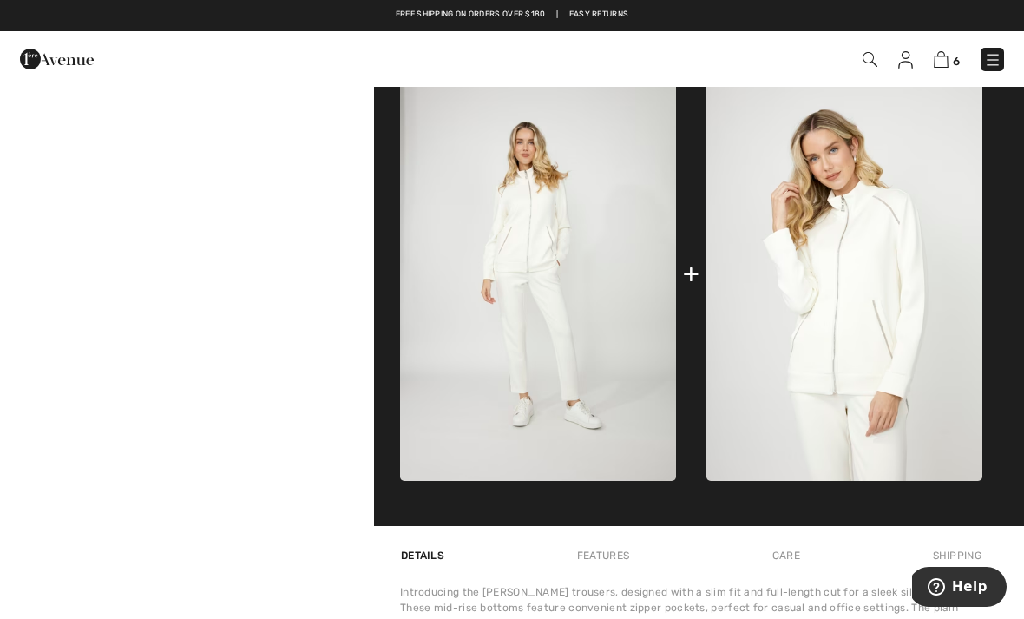
click at [542, 228] on img at bounding box center [538, 274] width 276 height 414
click at [541, 245] on img at bounding box center [538, 274] width 276 height 414
click at [694, 279] on div "+" at bounding box center [691, 273] width 16 height 39
click at [880, 307] on img at bounding box center [845, 274] width 276 height 414
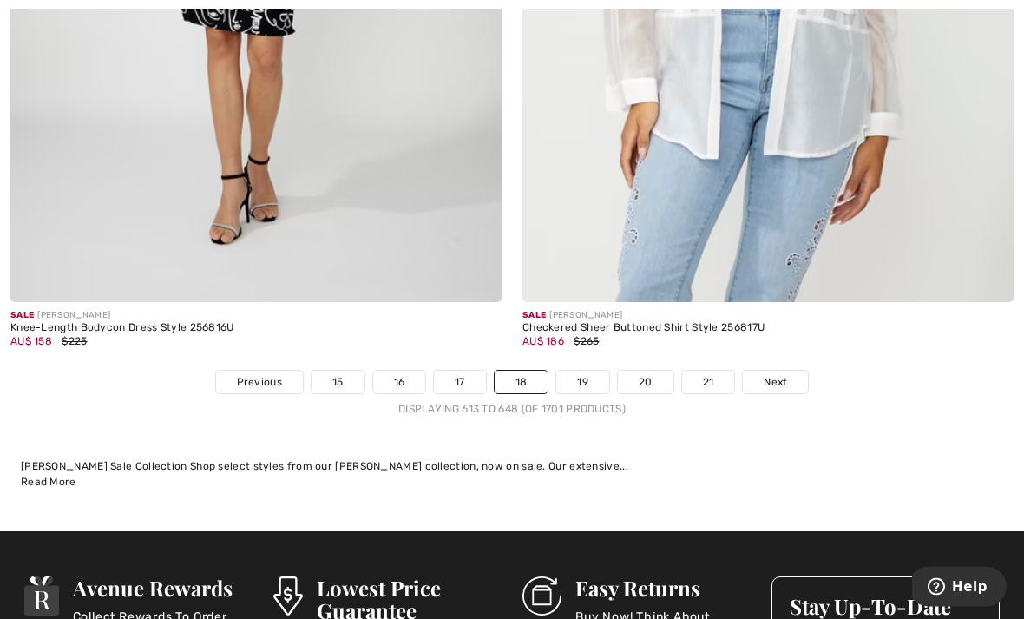
scroll to position [14896, 0]
click at [781, 374] on span "Next" at bounding box center [775, 382] width 23 height 16
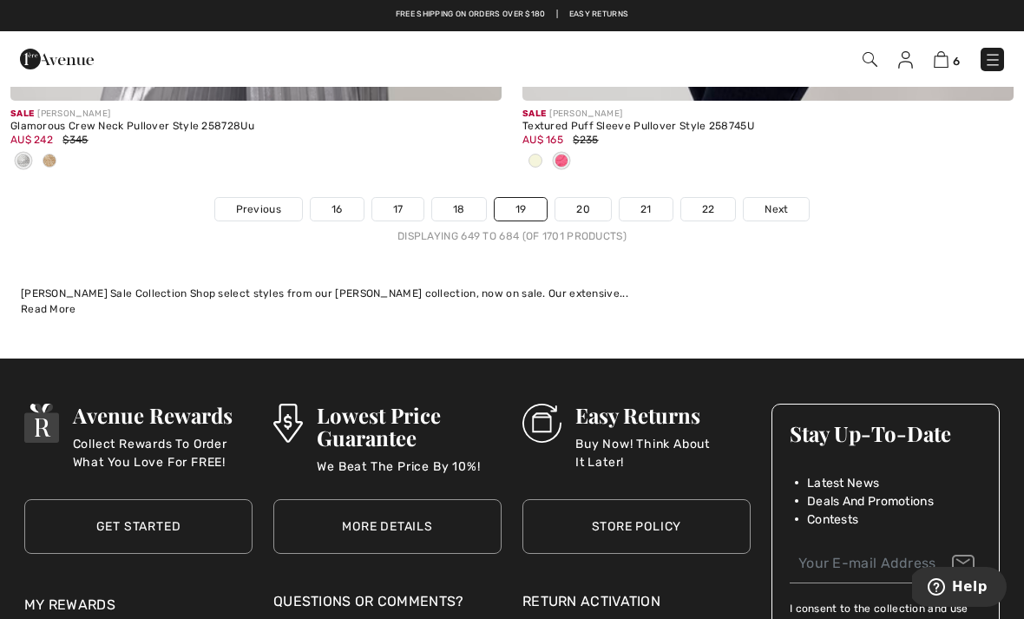
scroll to position [15123, 0]
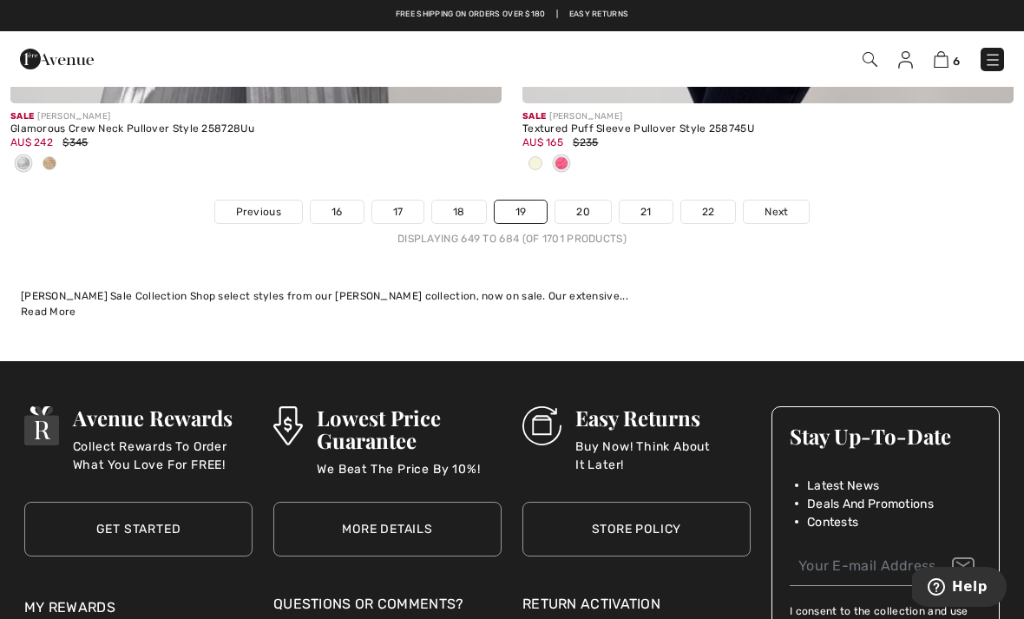
click at [776, 204] on span "Next" at bounding box center [776, 212] width 23 height 16
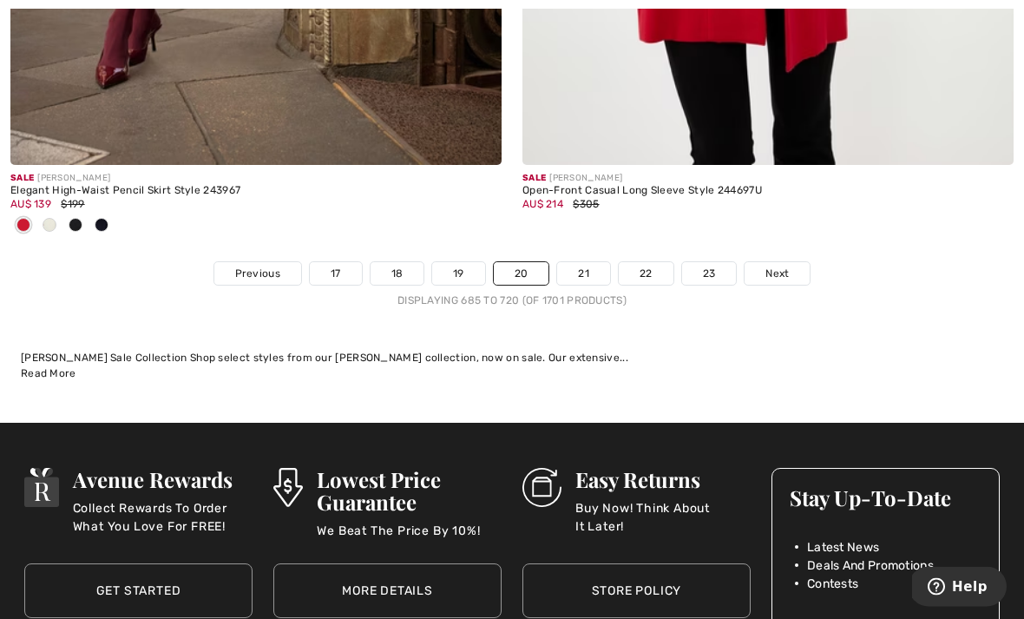
scroll to position [15205, 0]
click at [780, 266] on span "Next" at bounding box center [777, 274] width 23 height 16
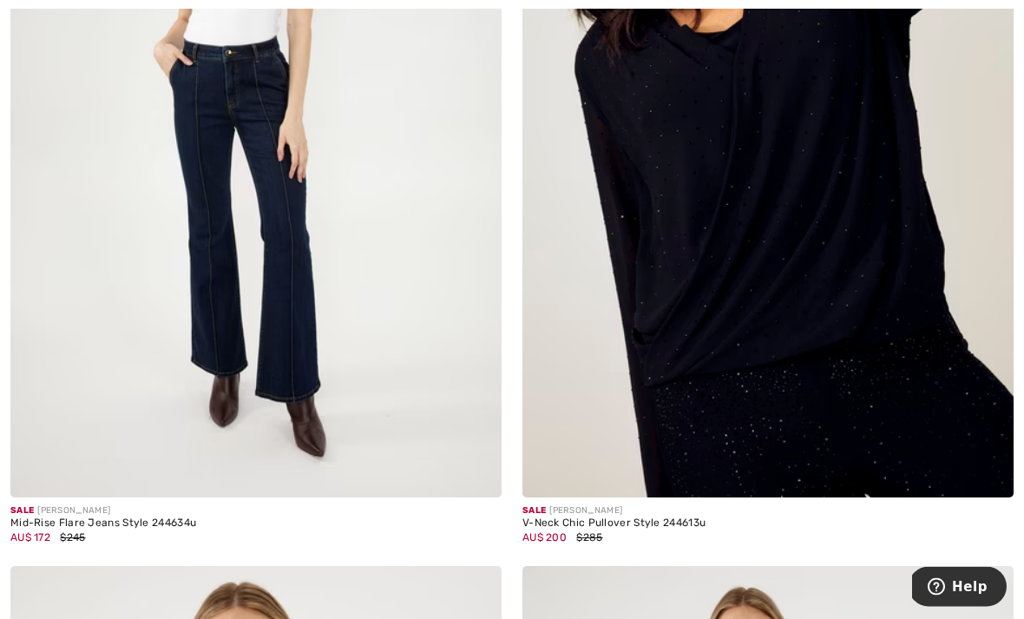
scroll to position [11507, 0]
click at [306, 271] on img at bounding box center [255, 128] width 491 height 737
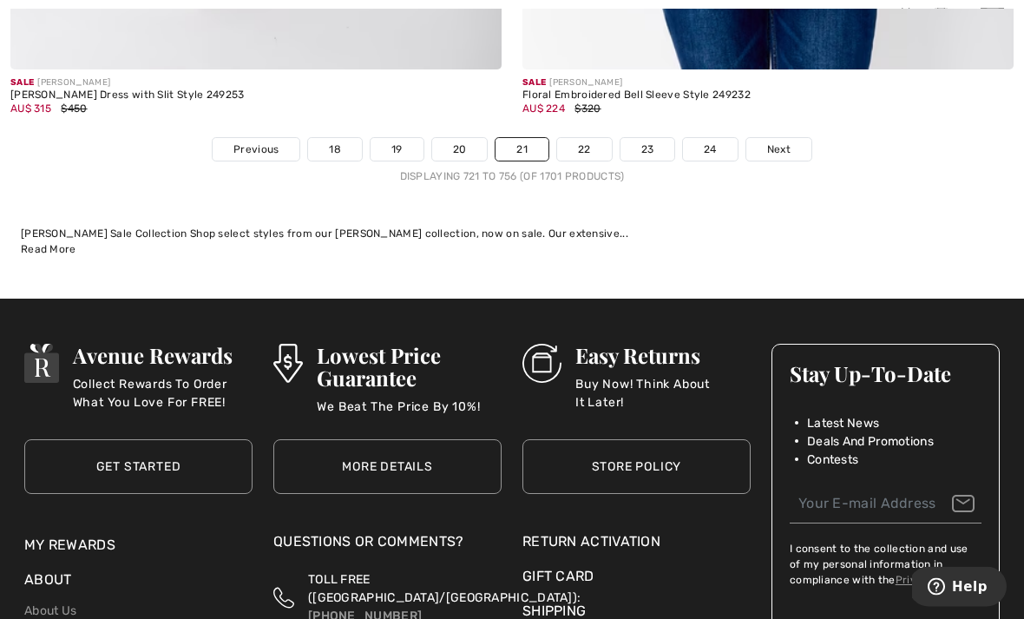
scroll to position [15157, 0]
click at [779, 143] on span "Next" at bounding box center [778, 149] width 23 height 16
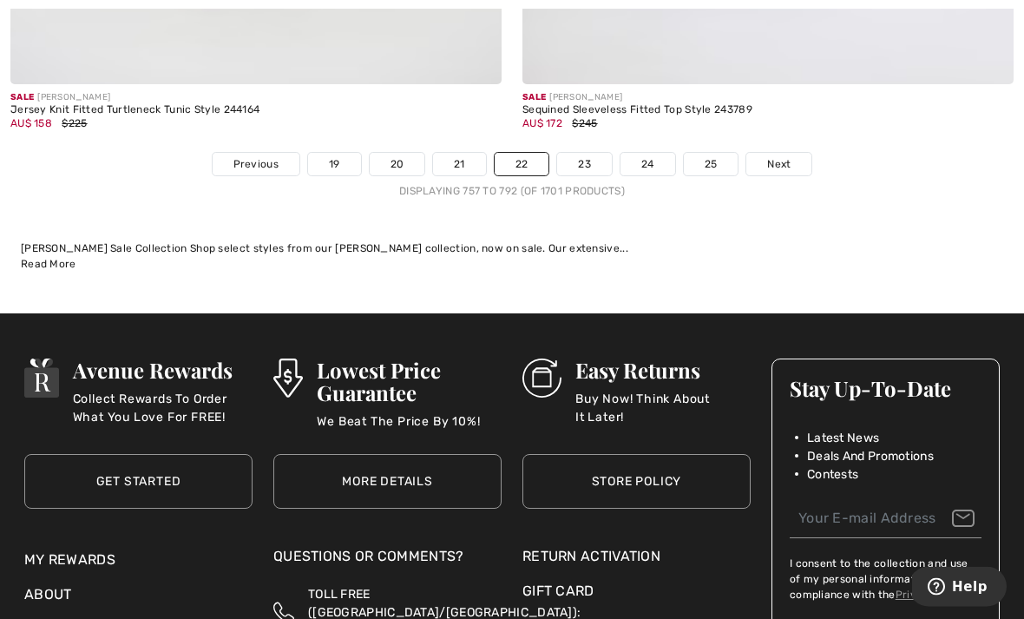
scroll to position [15142, 0]
click at [789, 156] on span "Next" at bounding box center [778, 164] width 23 height 16
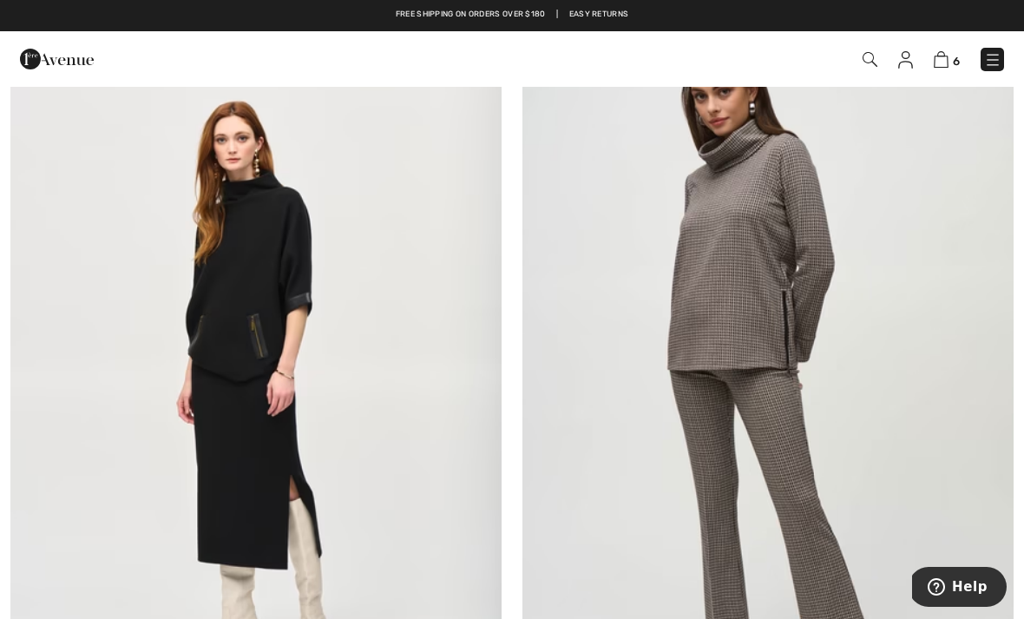
scroll to position [4445, 0]
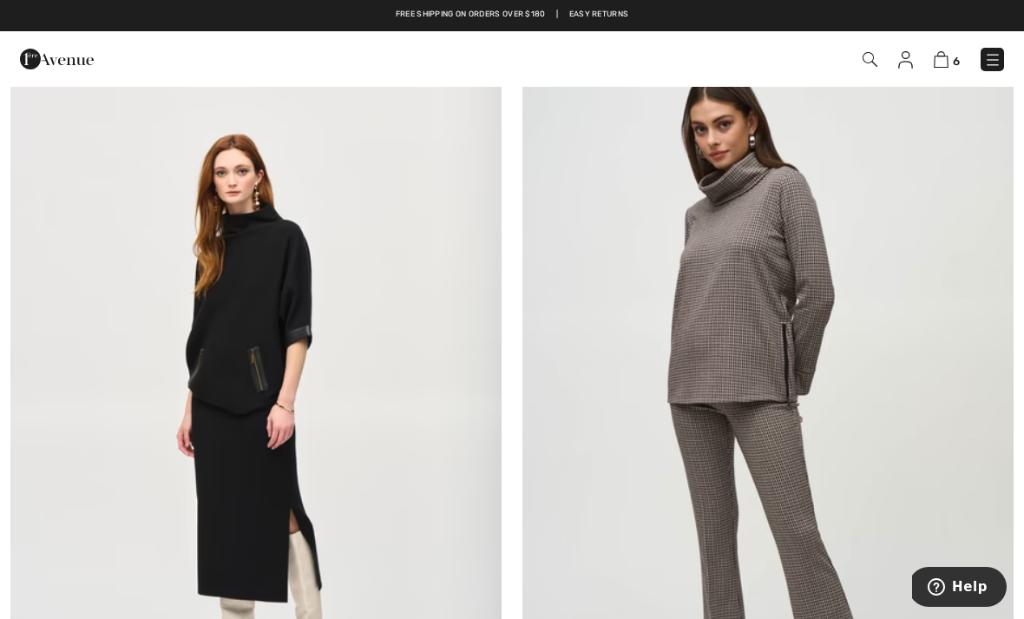
click at [754, 282] on img at bounding box center [768, 421] width 491 height 737
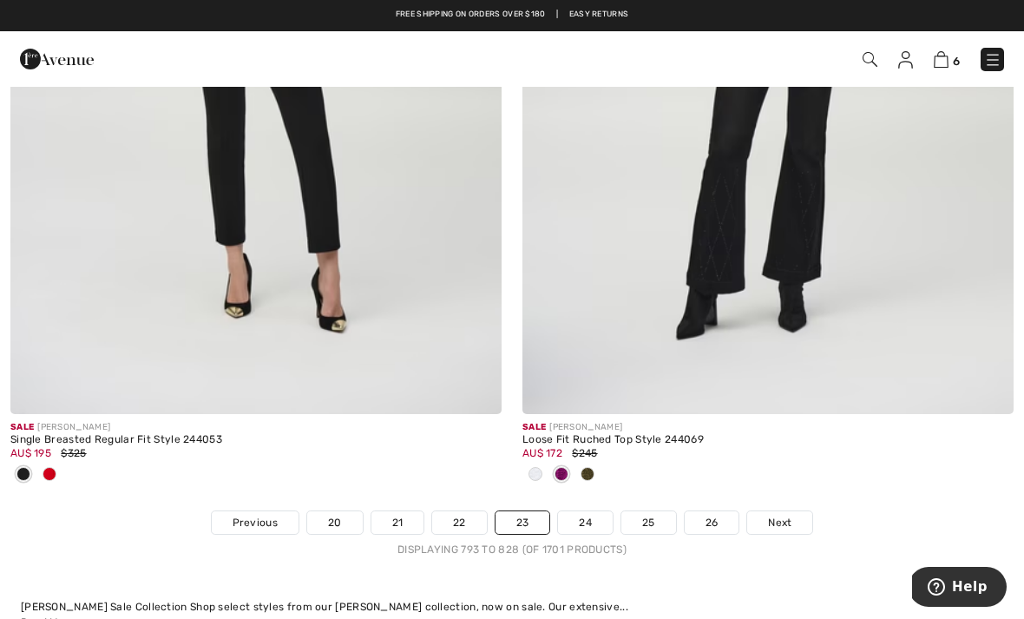
scroll to position [15012, 0]
click at [780, 519] on link "Next" at bounding box center [779, 523] width 65 height 23
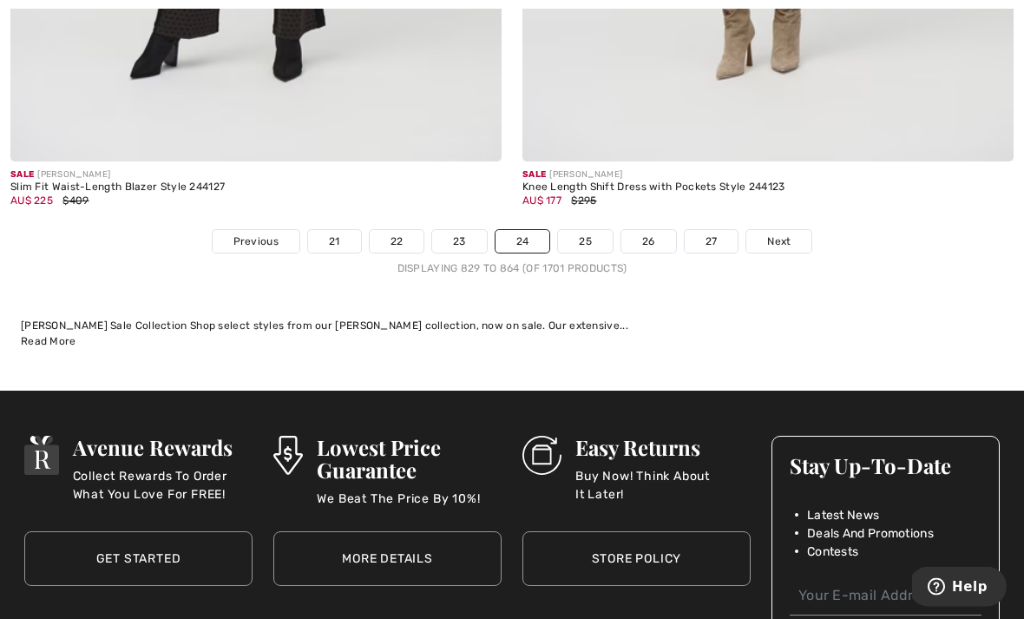
scroll to position [15208, 0]
click at [780, 234] on span "Next" at bounding box center [778, 242] width 23 height 16
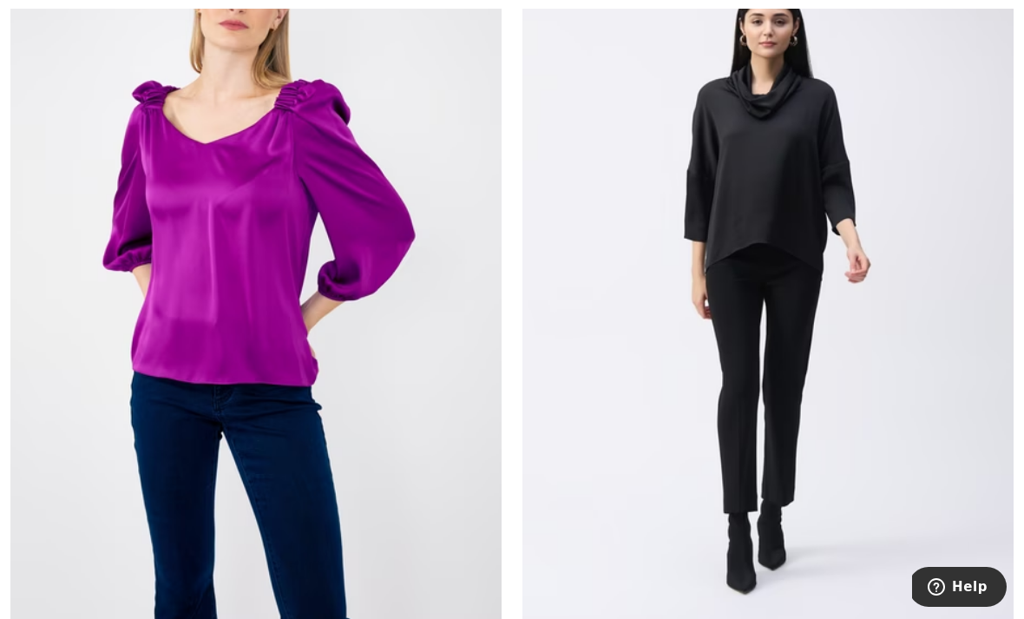
scroll to position [5606, 0]
click at [774, 188] on img at bounding box center [768, 282] width 491 height 737
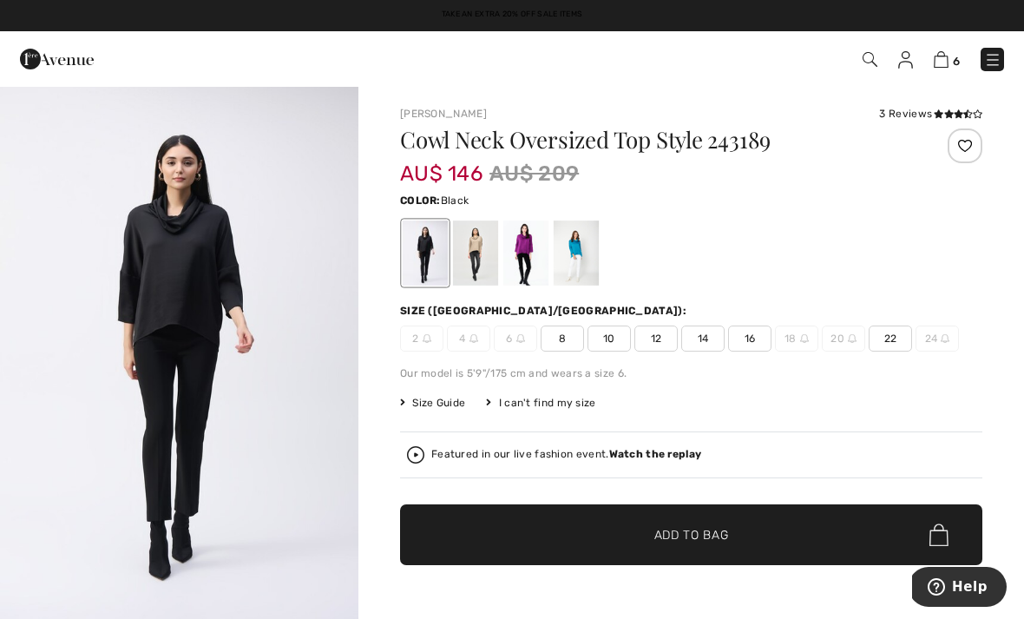
click at [875, 374] on div "Our model is 5'9"/175 cm and wears a size 6." at bounding box center [691, 373] width 582 height 16
click at [491, 248] on div at bounding box center [475, 252] width 45 height 65
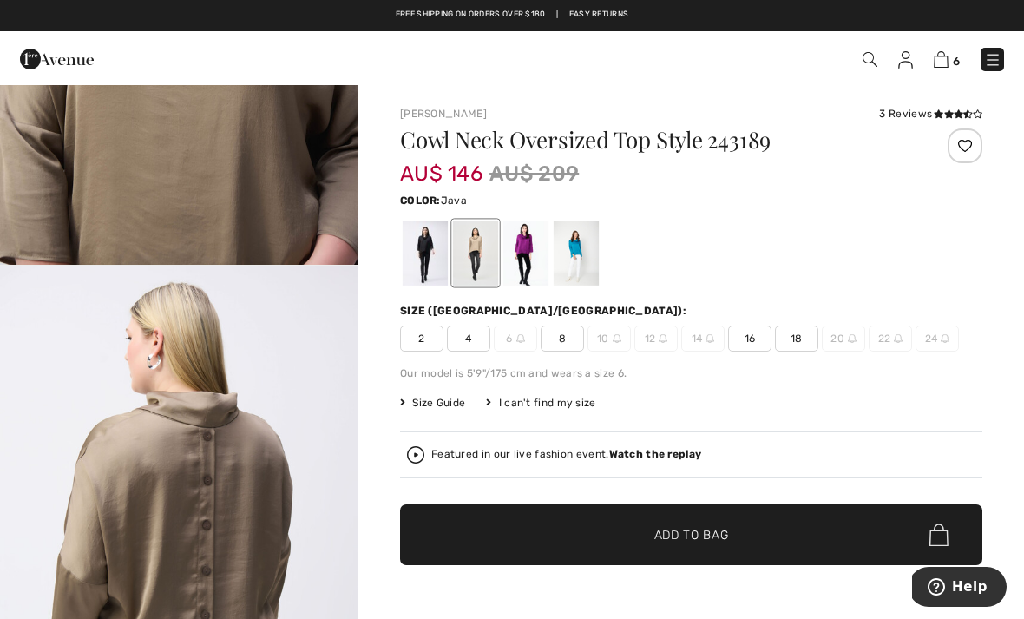
scroll to position [2501, 0]
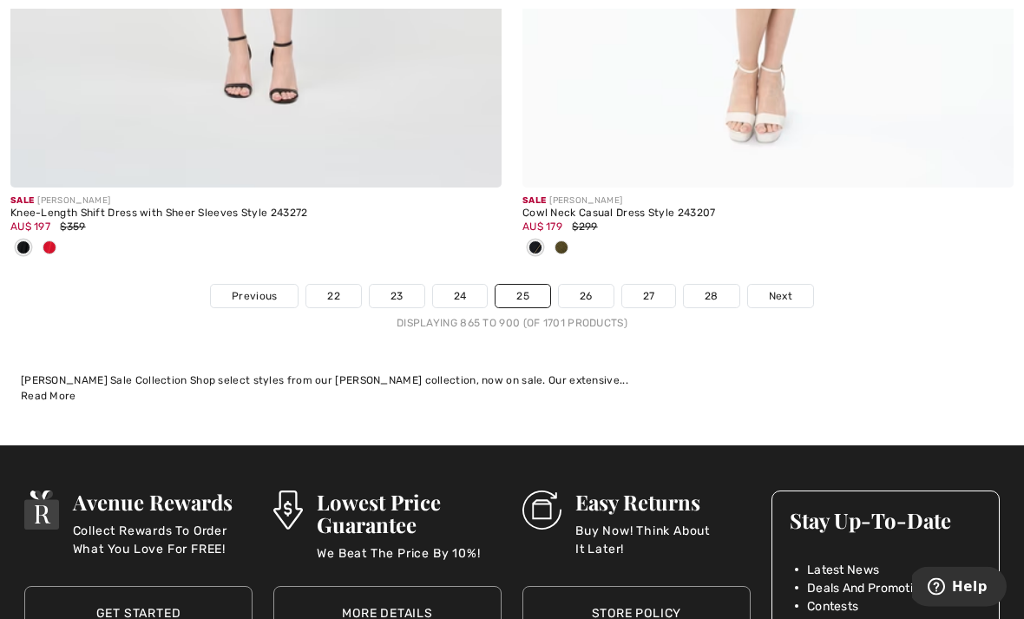
scroll to position [15411, 0]
click at [788, 288] on span "Next" at bounding box center [780, 296] width 23 height 16
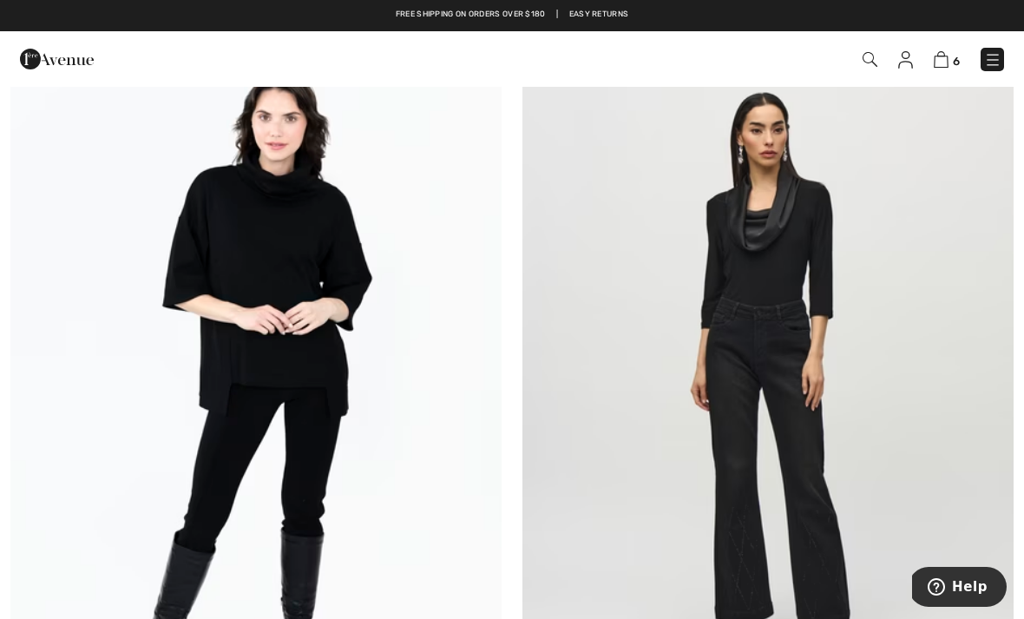
scroll to position [349, 0]
click at [791, 252] on img at bounding box center [768, 375] width 491 height 737
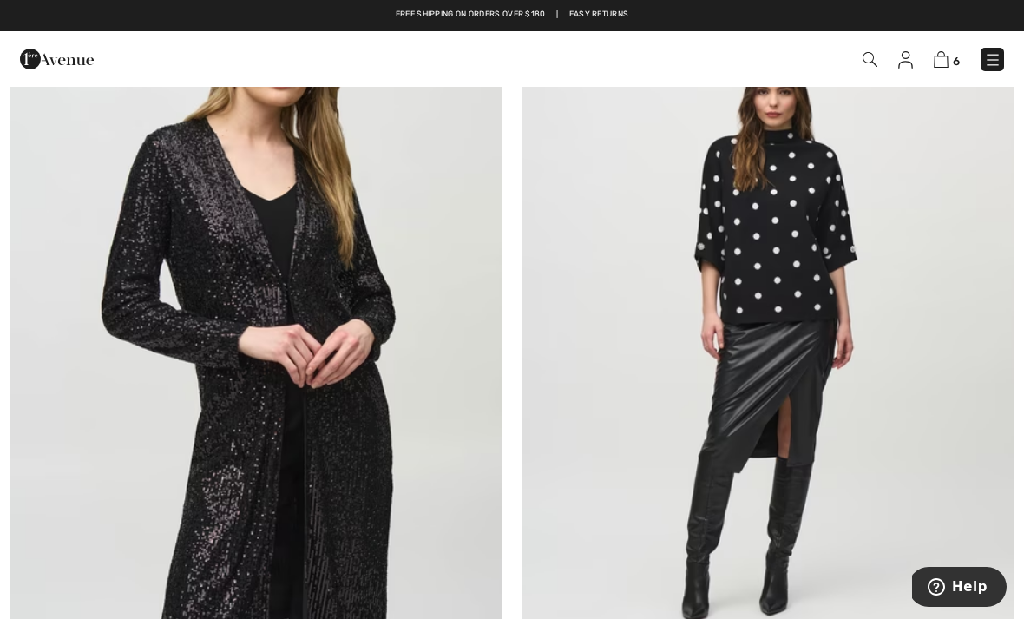
scroll to position [8659, 0]
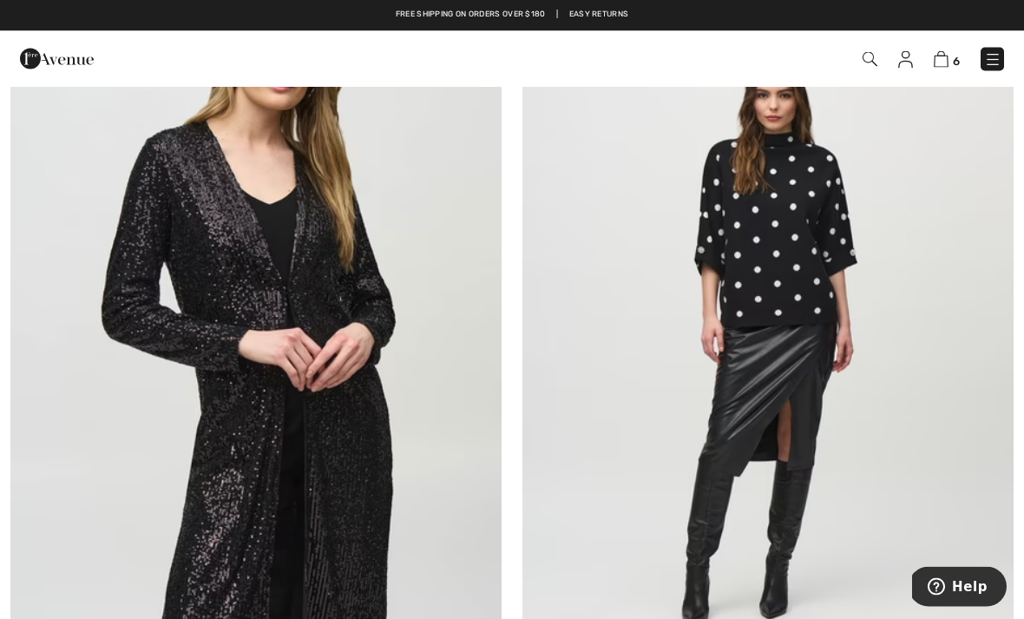
click at [793, 215] on img at bounding box center [768, 336] width 491 height 737
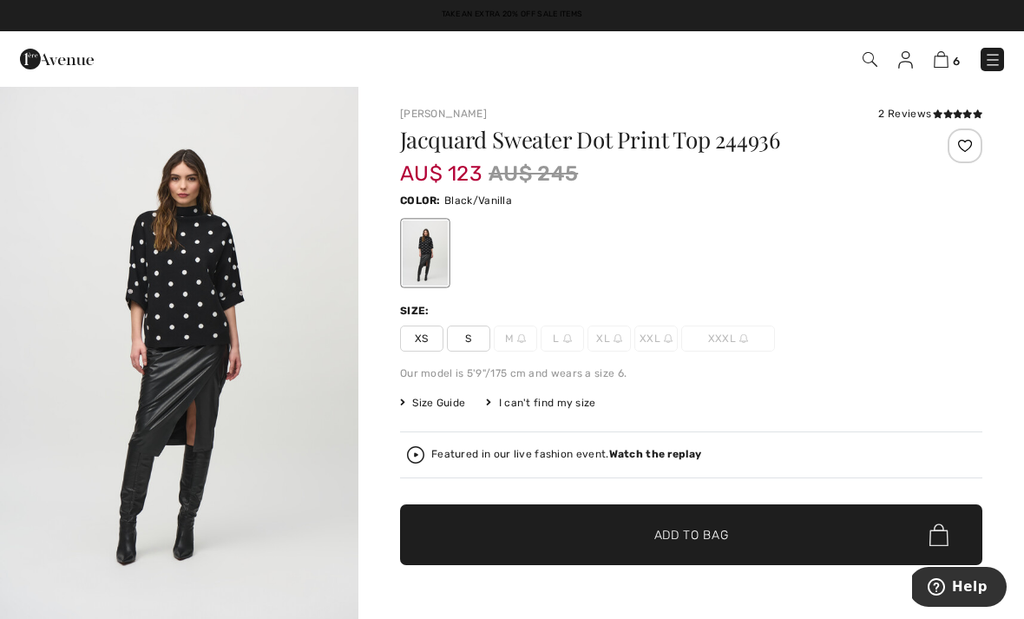
click at [214, 279] on img "1 / 6" at bounding box center [179, 353] width 359 height 537
click at [473, 339] on span "S" at bounding box center [468, 339] width 43 height 26
click at [691, 540] on span "Add to Bag" at bounding box center [692, 535] width 75 height 18
click at [950, 67] on img at bounding box center [942, 59] width 15 height 16
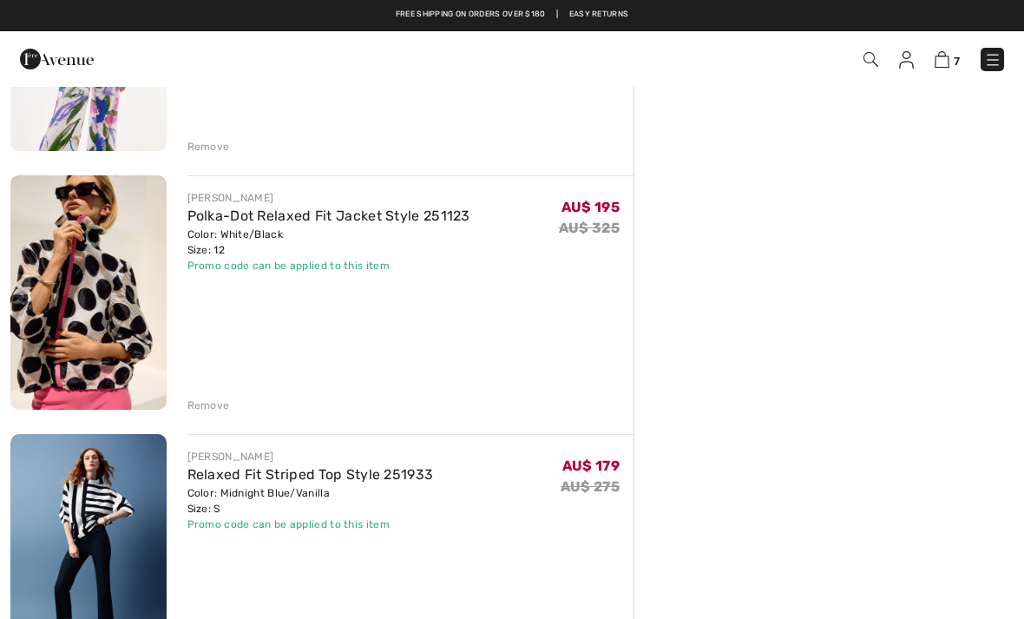
scroll to position [1075, 0]
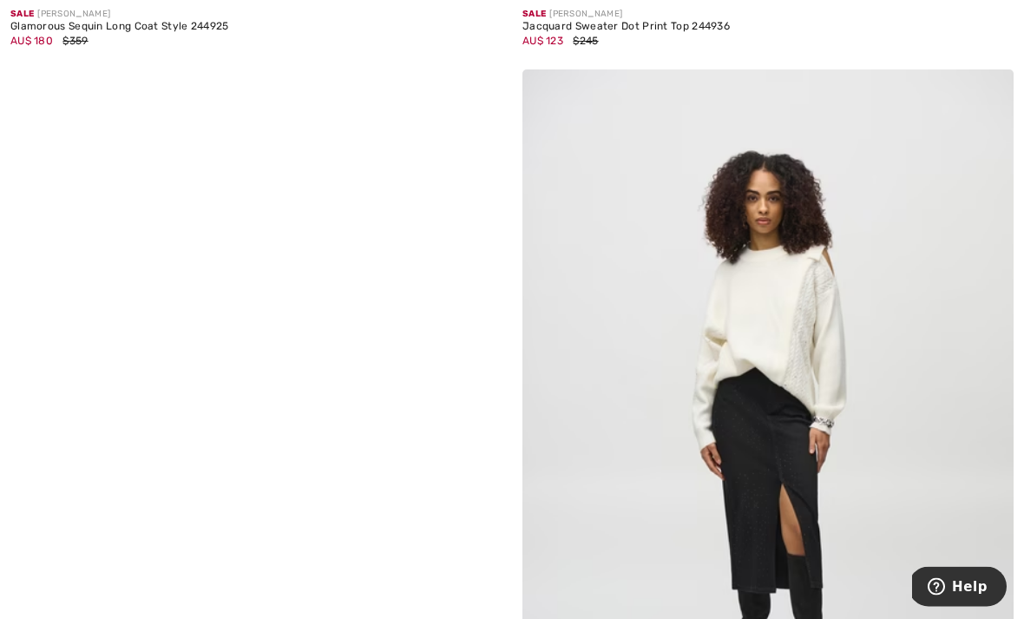
scroll to position [9363, 0]
click at [790, 326] on img at bounding box center [768, 437] width 491 height 737
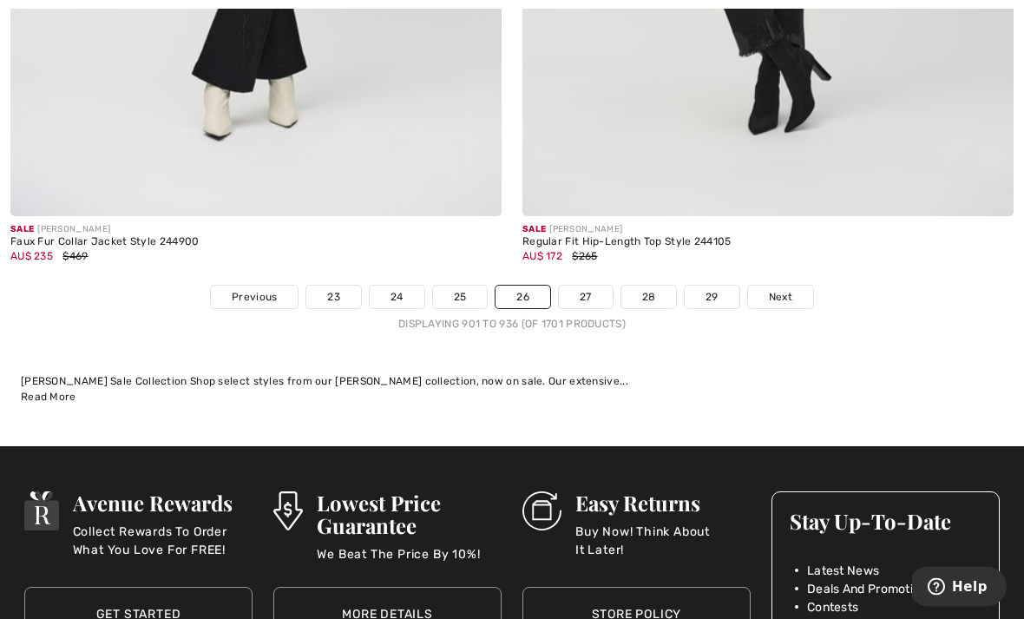
scroll to position [15001, 0]
click at [786, 289] on span "Next" at bounding box center [780, 297] width 23 height 16
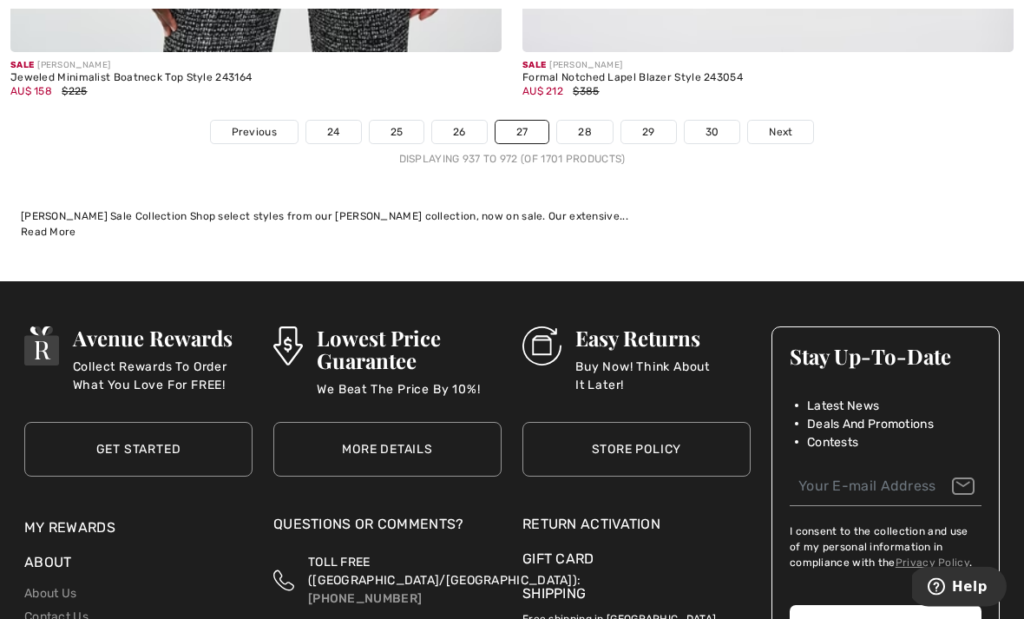
scroll to position [15203, 0]
click at [786, 124] on span "Next" at bounding box center [780, 132] width 23 height 16
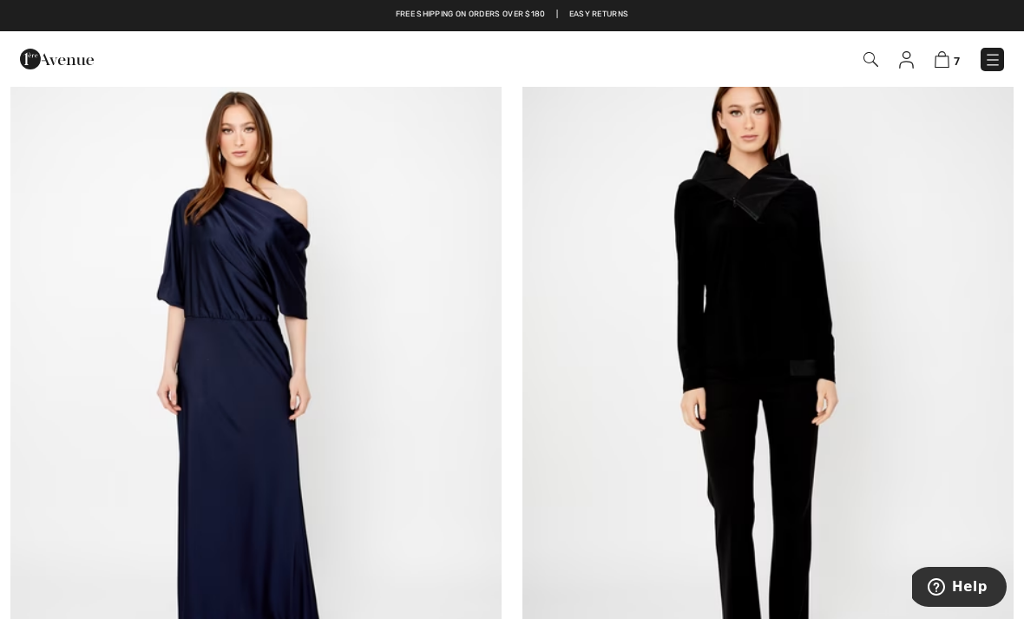
scroll to position [4385, 0]
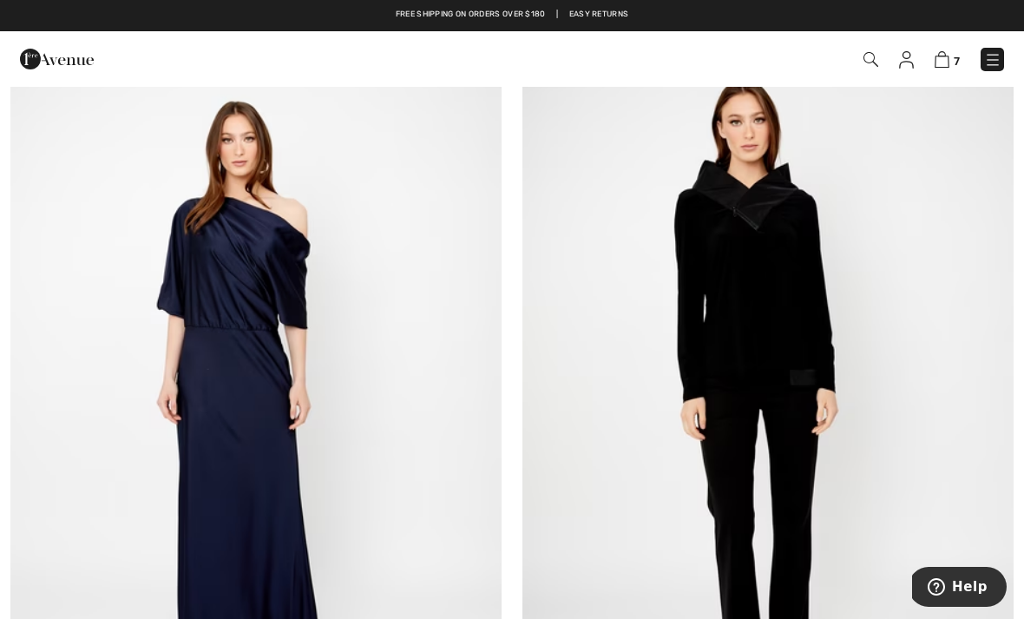
click at [773, 289] on img at bounding box center [768, 395] width 491 height 737
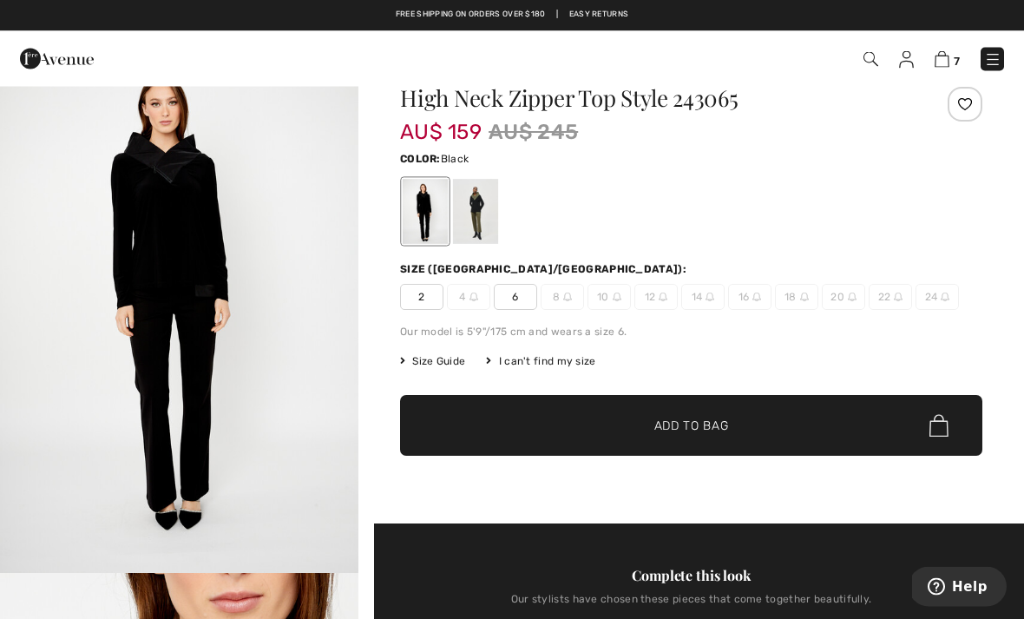
scroll to position [43, 0]
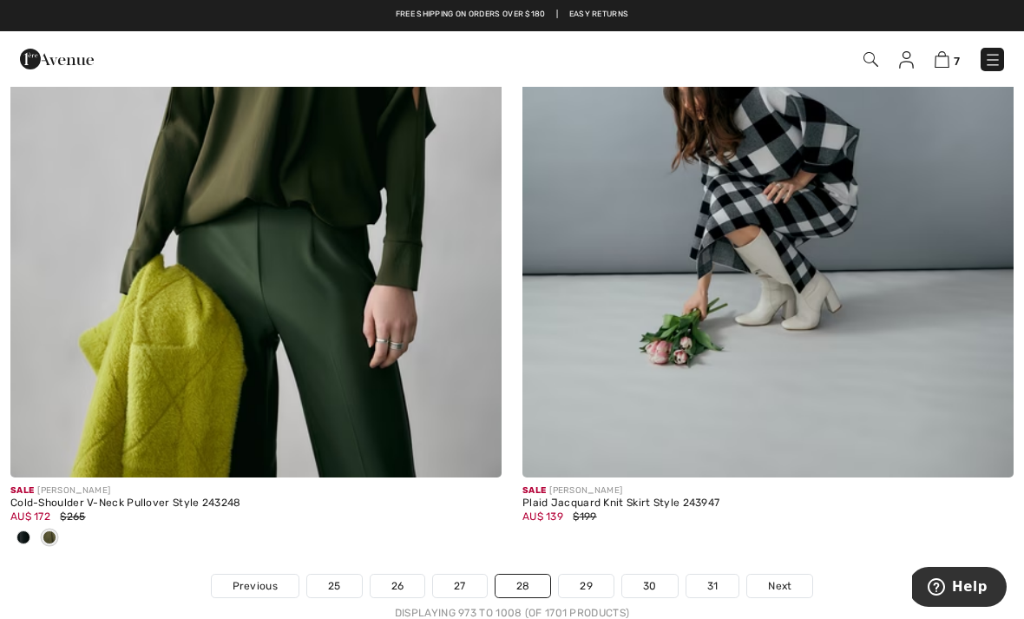
scroll to position [14834, 0]
click at [797, 194] on img at bounding box center [768, 109] width 491 height 737
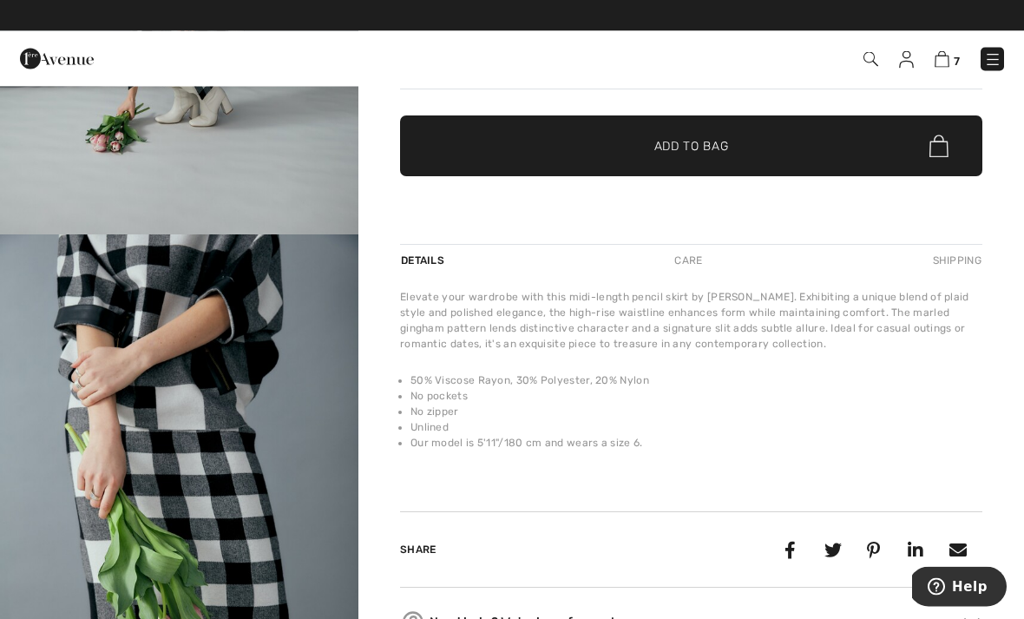
scroll to position [389, 0]
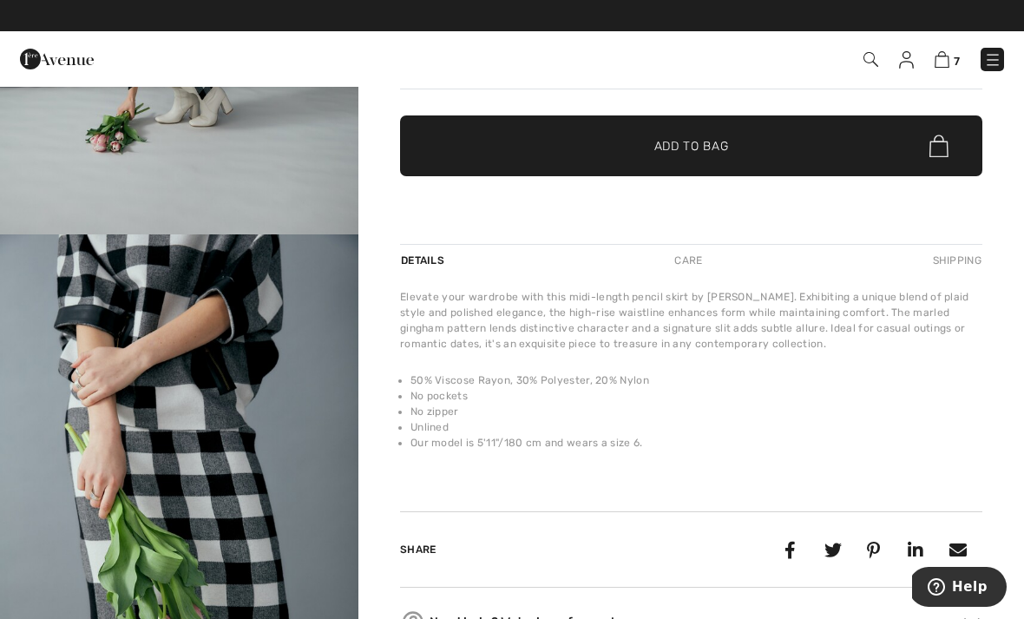
click at [240, 533] on img "2 / 11" at bounding box center [179, 503] width 359 height 538
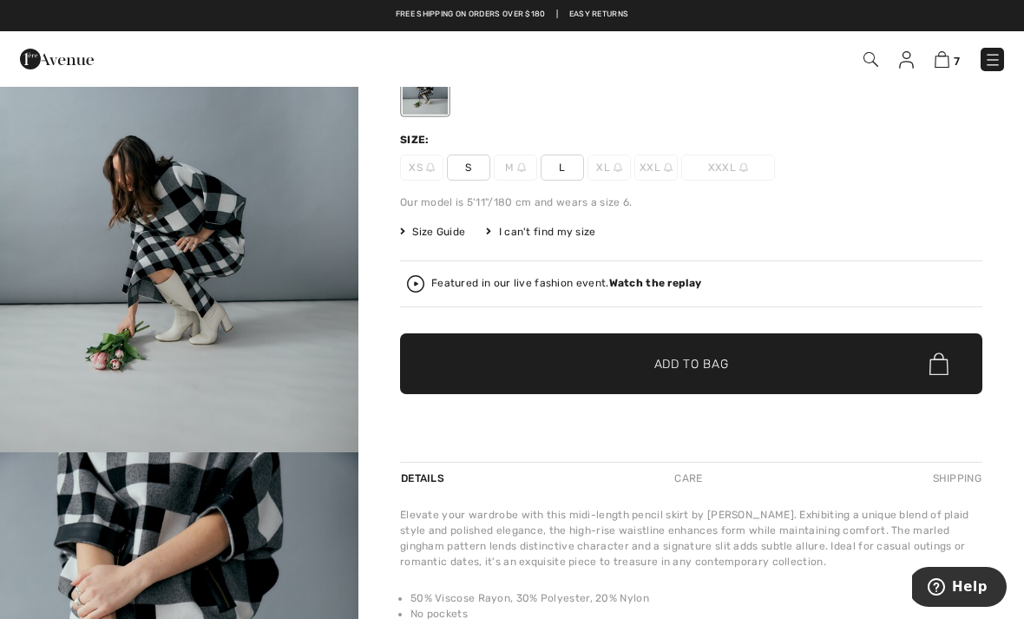
scroll to position [170, 0]
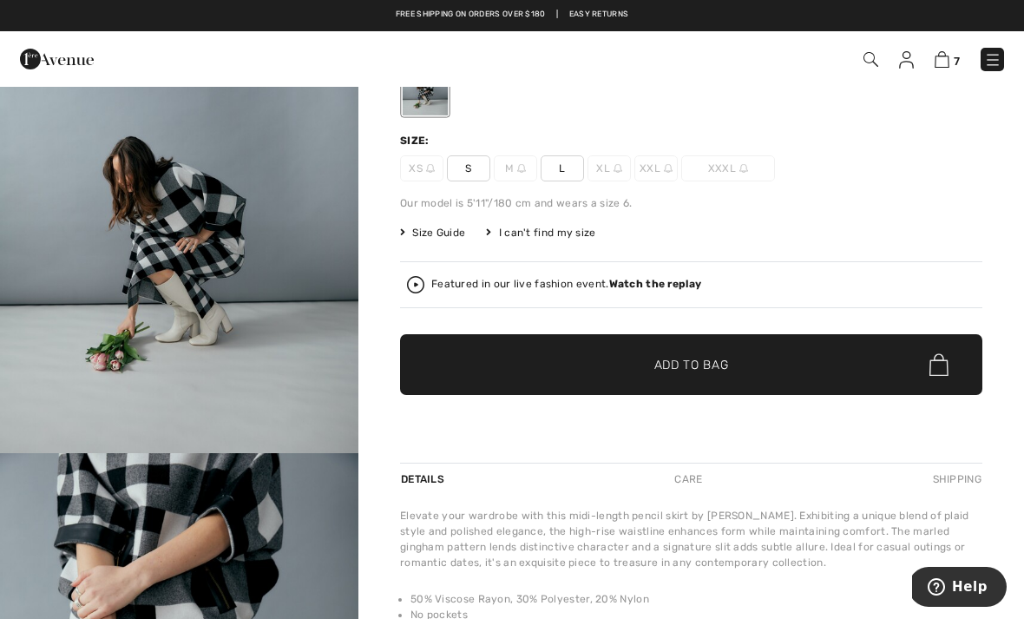
click at [656, 286] on strong "Watch the replay" at bounding box center [655, 284] width 93 height 12
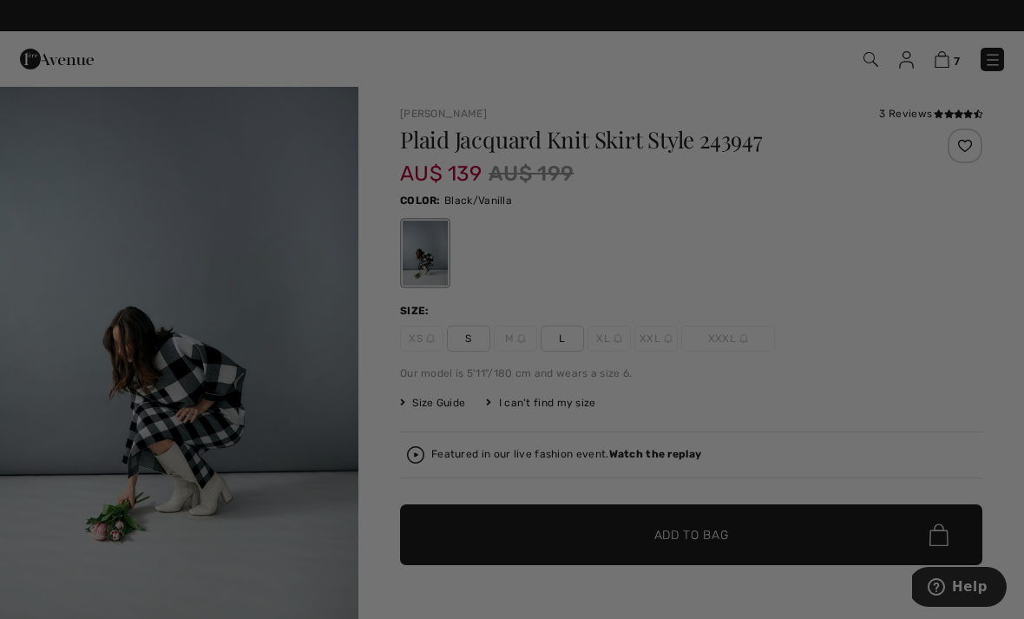
scroll to position [0, 0]
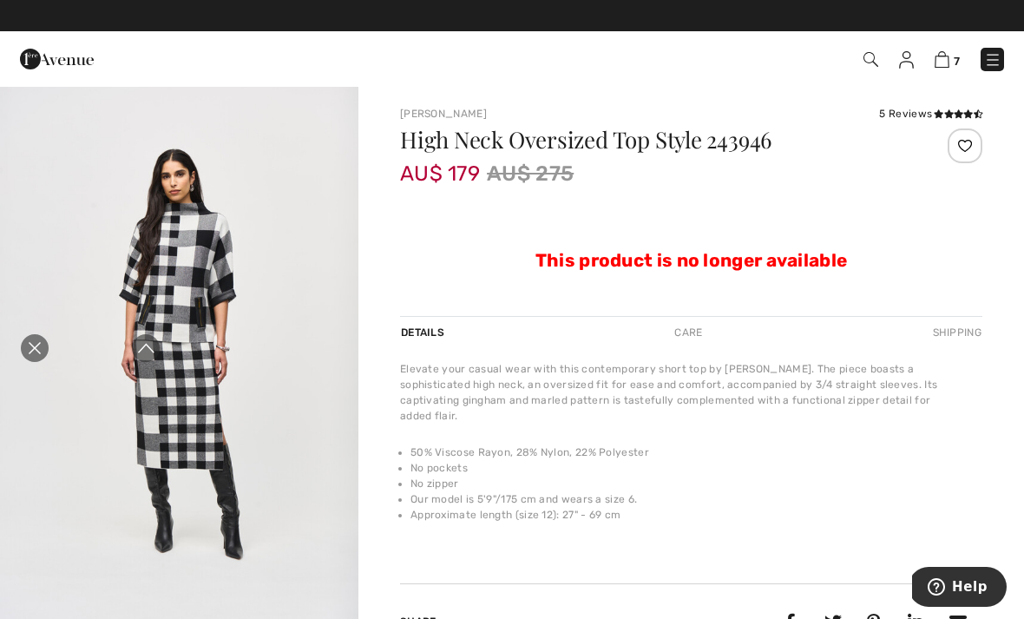
click at [222, 390] on img "1 / 11" at bounding box center [179, 353] width 359 height 537
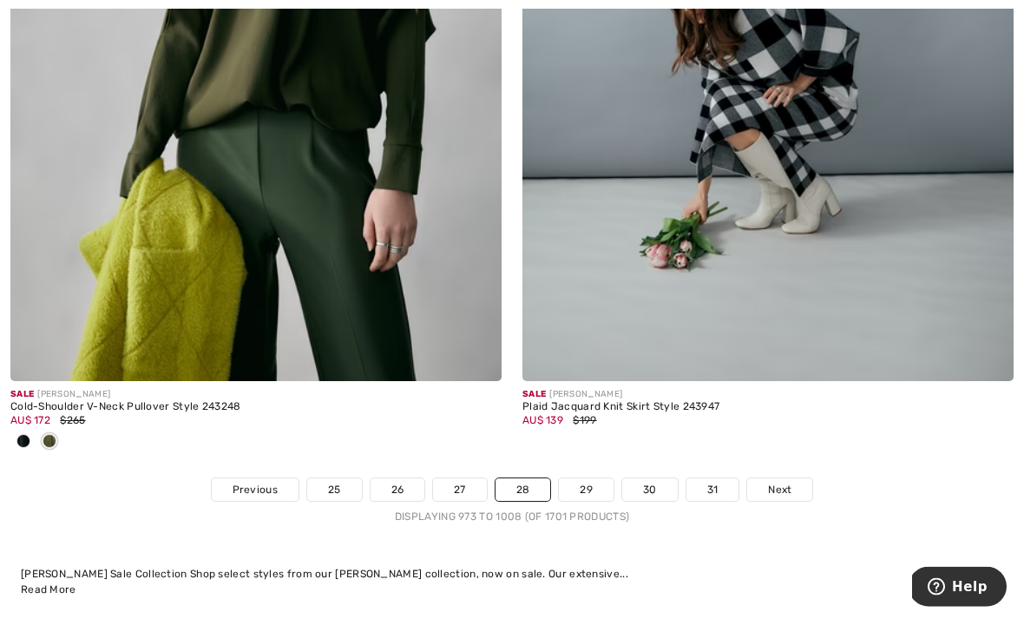
scroll to position [14930, 0]
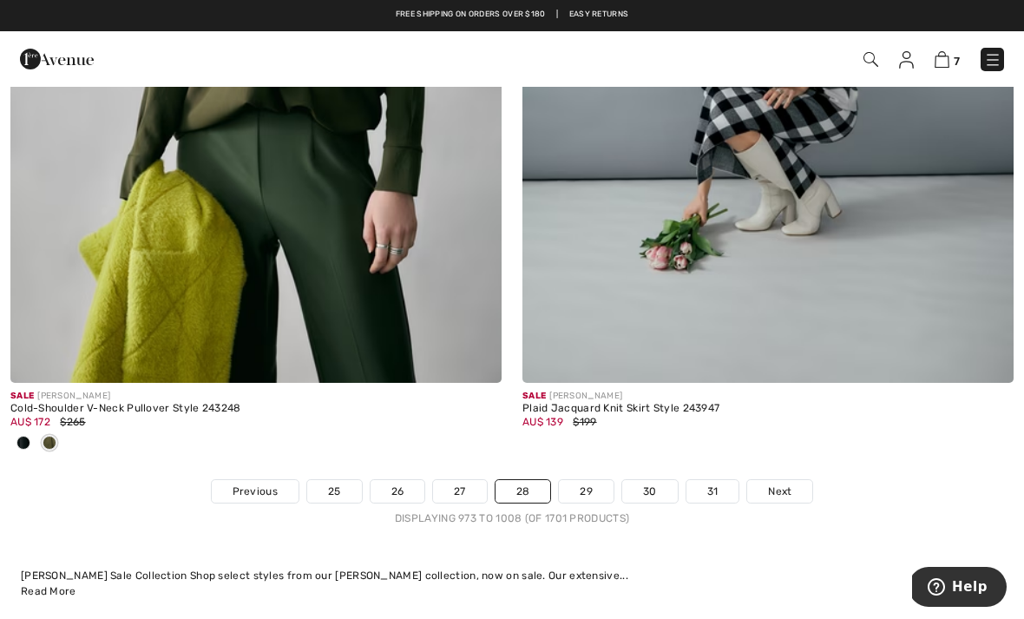
click at [790, 484] on span "Next" at bounding box center [779, 492] width 23 height 16
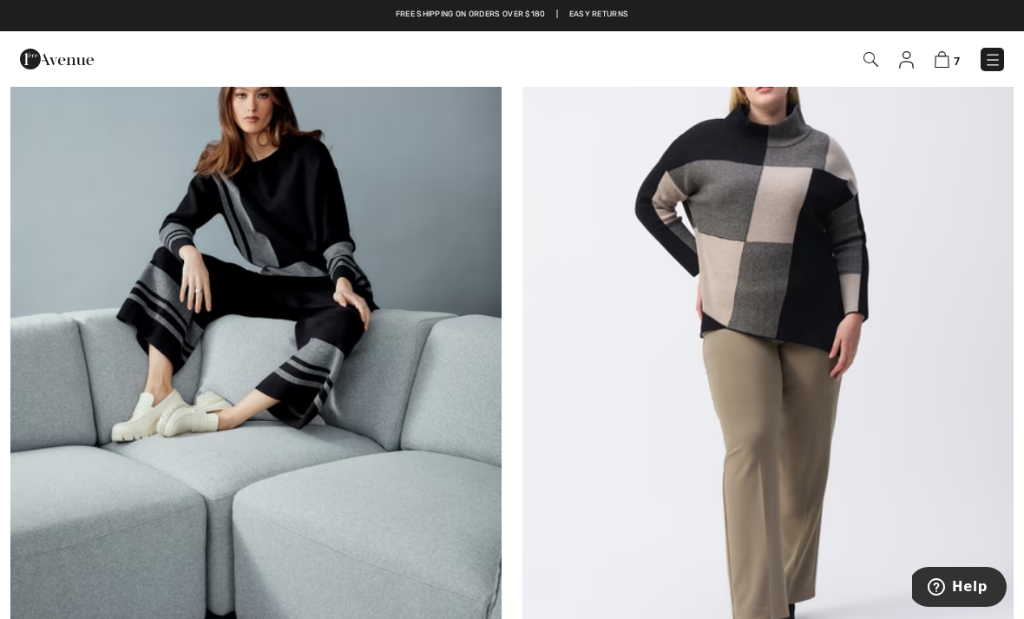
scroll to position [378, 0]
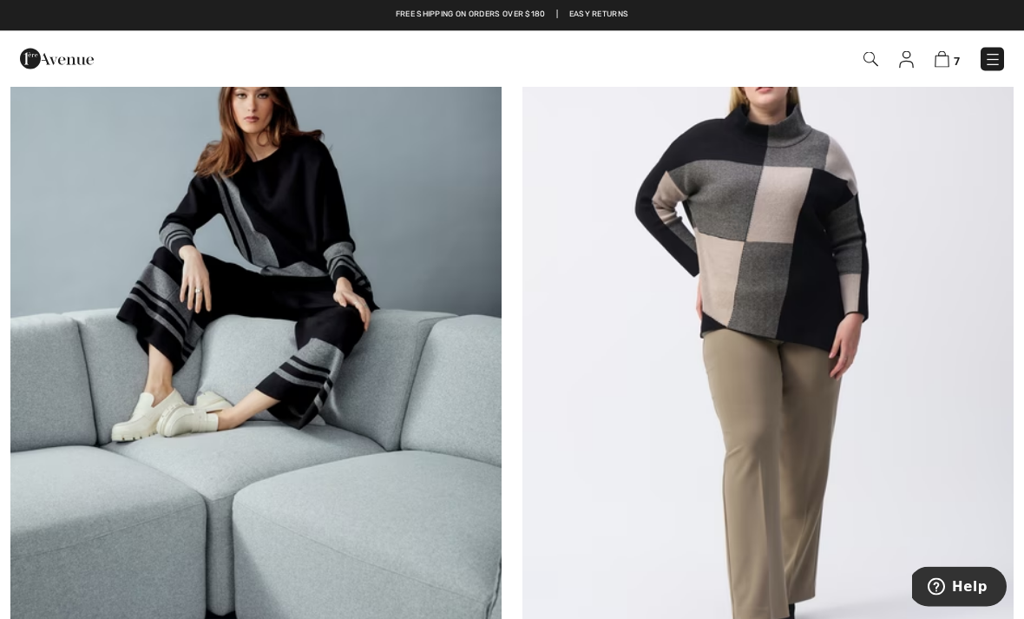
click at [788, 229] on img at bounding box center [768, 345] width 491 height 737
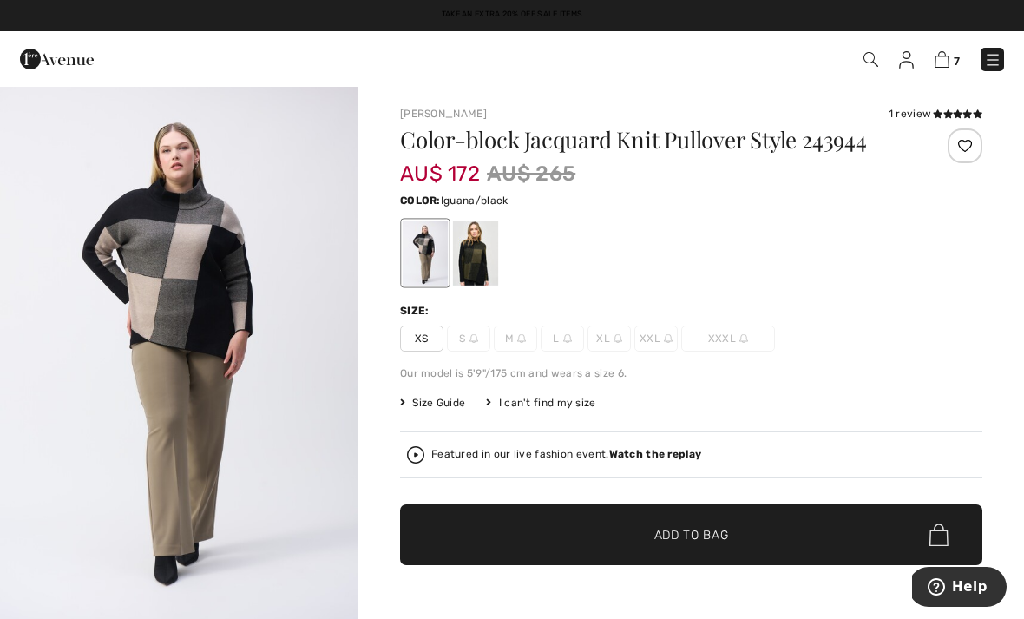
click at [491, 256] on div at bounding box center [475, 252] width 45 height 65
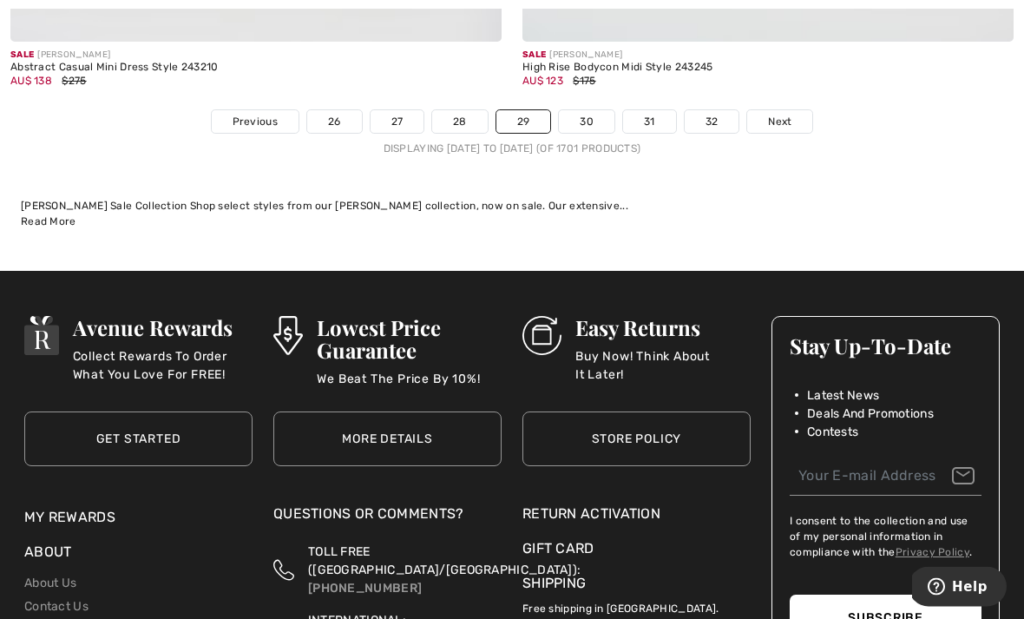
scroll to position [15156, 0]
click at [782, 114] on span "Next" at bounding box center [779, 122] width 23 height 16
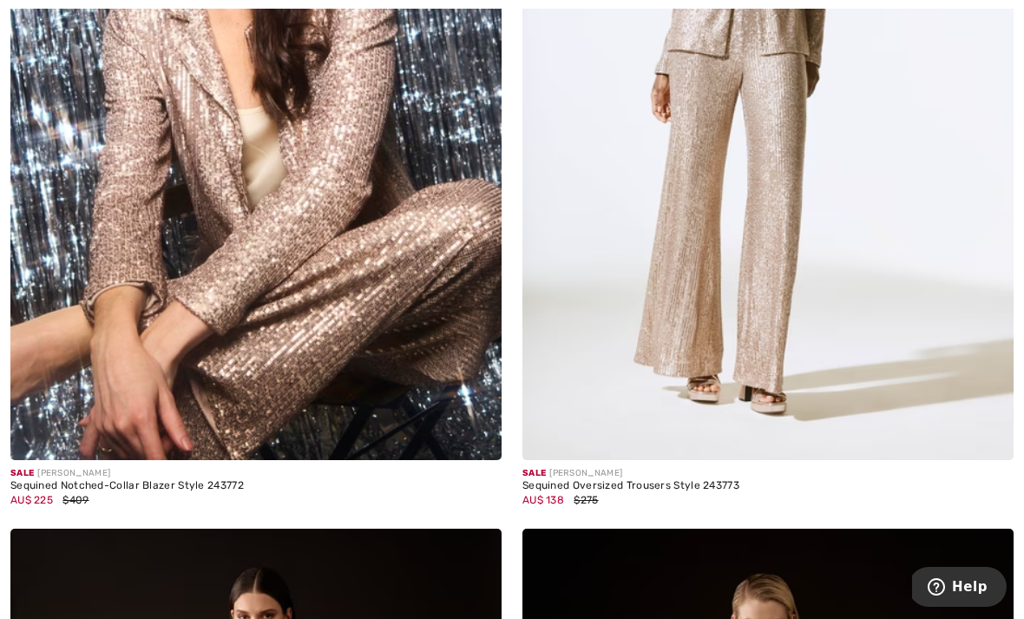
scroll to position [11573, 0]
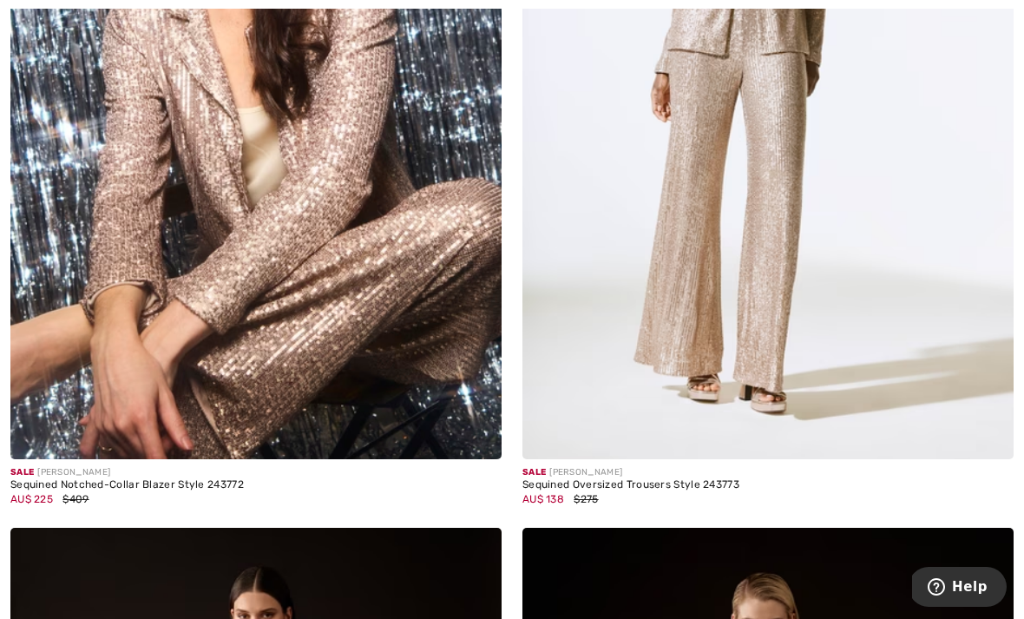
click at [760, 207] on img at bounding box center [768, 90] width 491 height 737
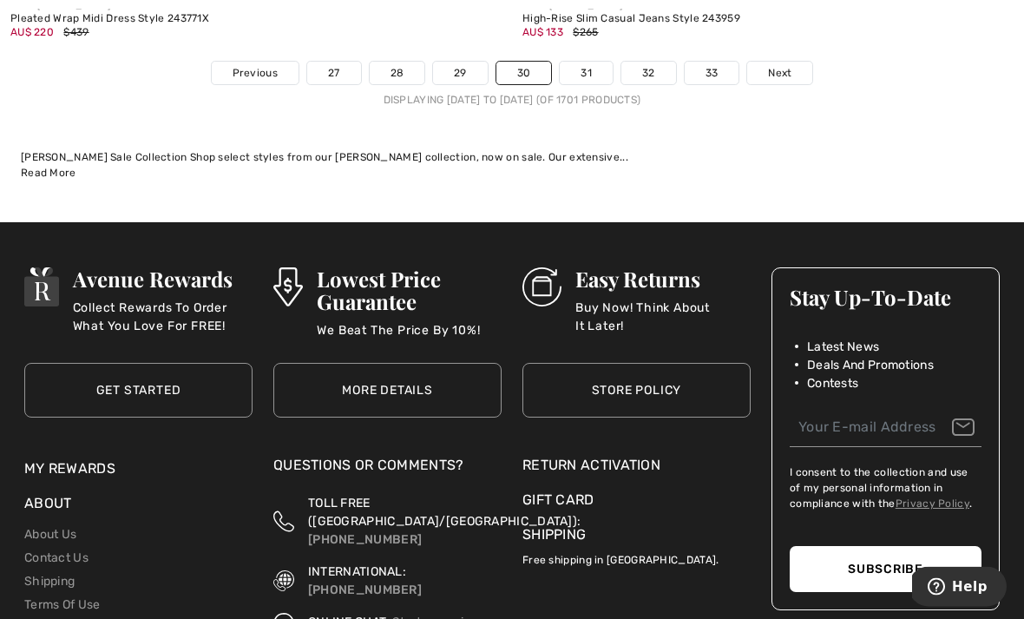
scroll to position [15291, 0]
click at [784, 70] on link "Next" at bounding box center [779, 73] width 65 height 23
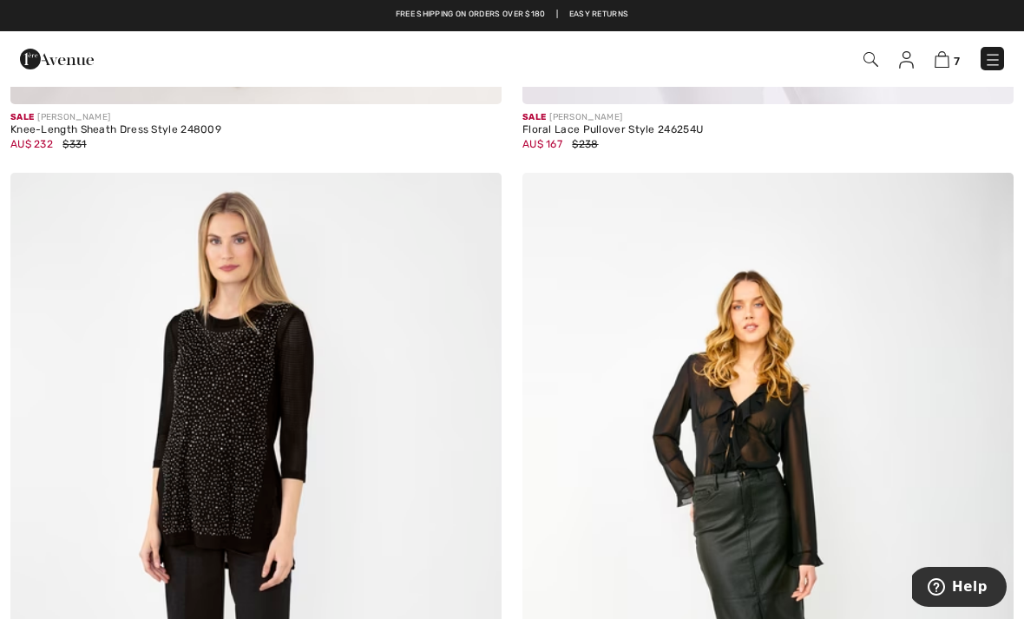
scroll to position [4238, 0]
